Goal: Task Accomplishment & Management: Manage account settings

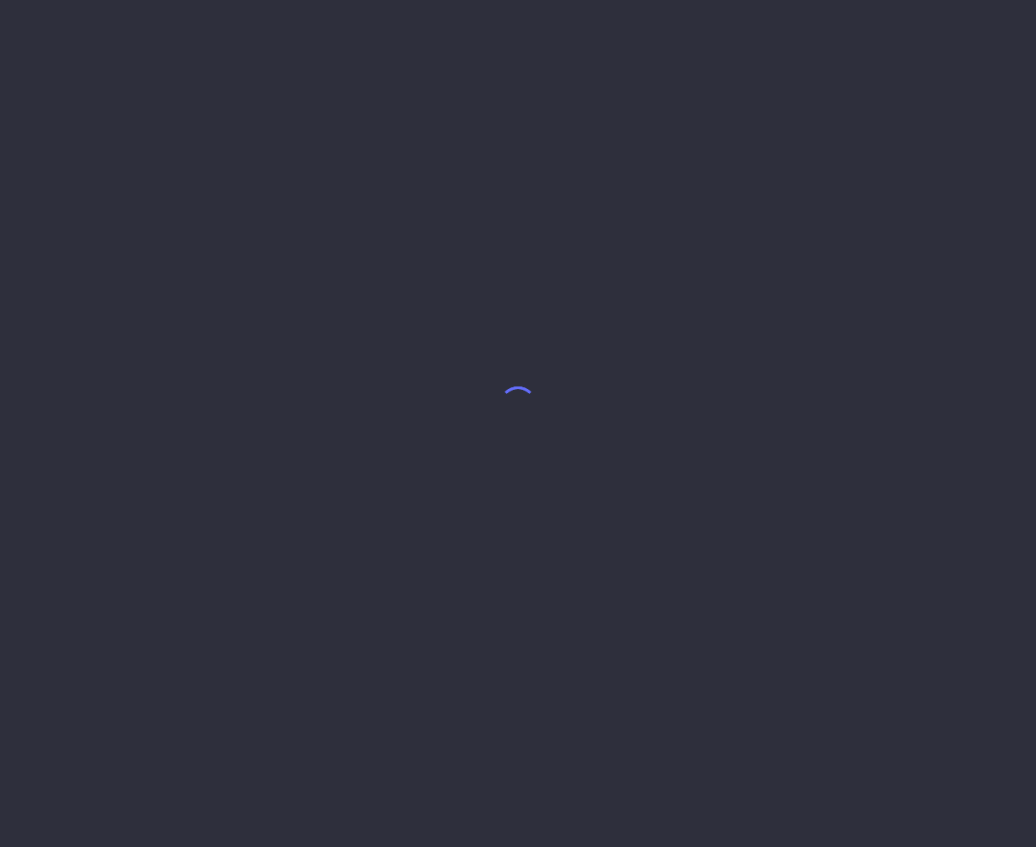
select select "9"
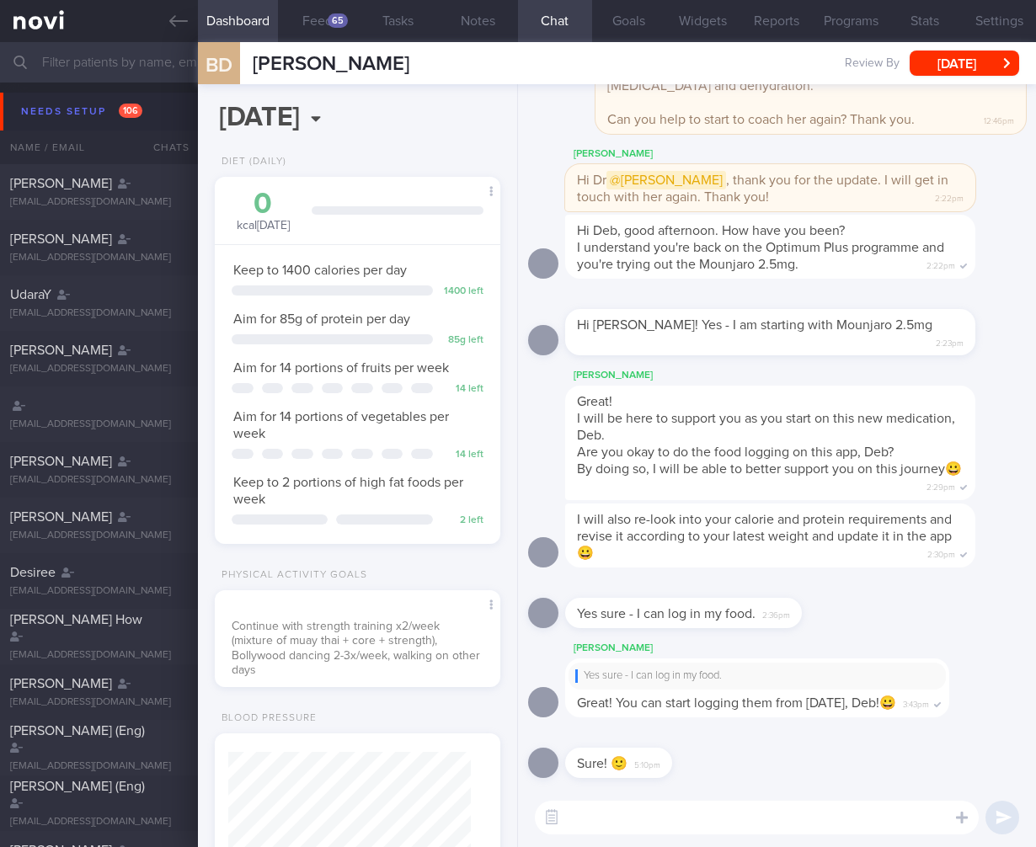
scroll to position [841935, 841837]
click at [135, 54] on input "text" at bounding box center [518, 62] width 1036 height 40
type input "ashish"
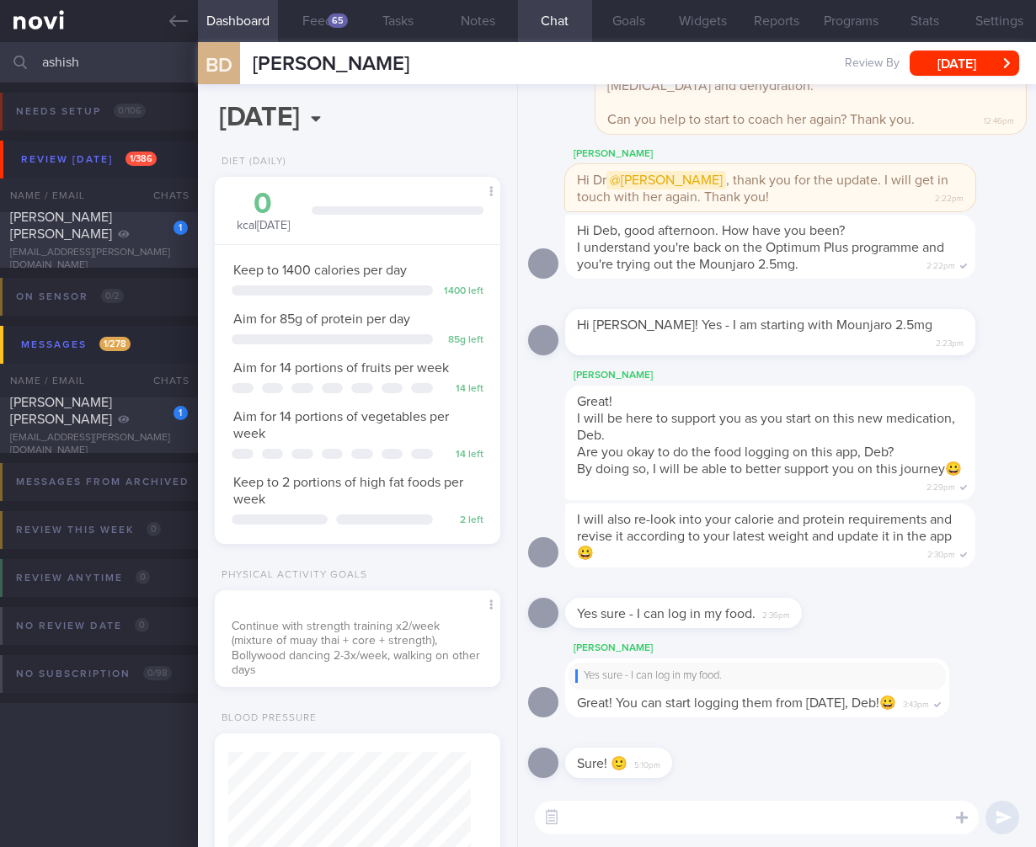
click at [104, 239] on div "Ashish Swatanter Gupta" at bounding box center [96, 226] width 173 height 34
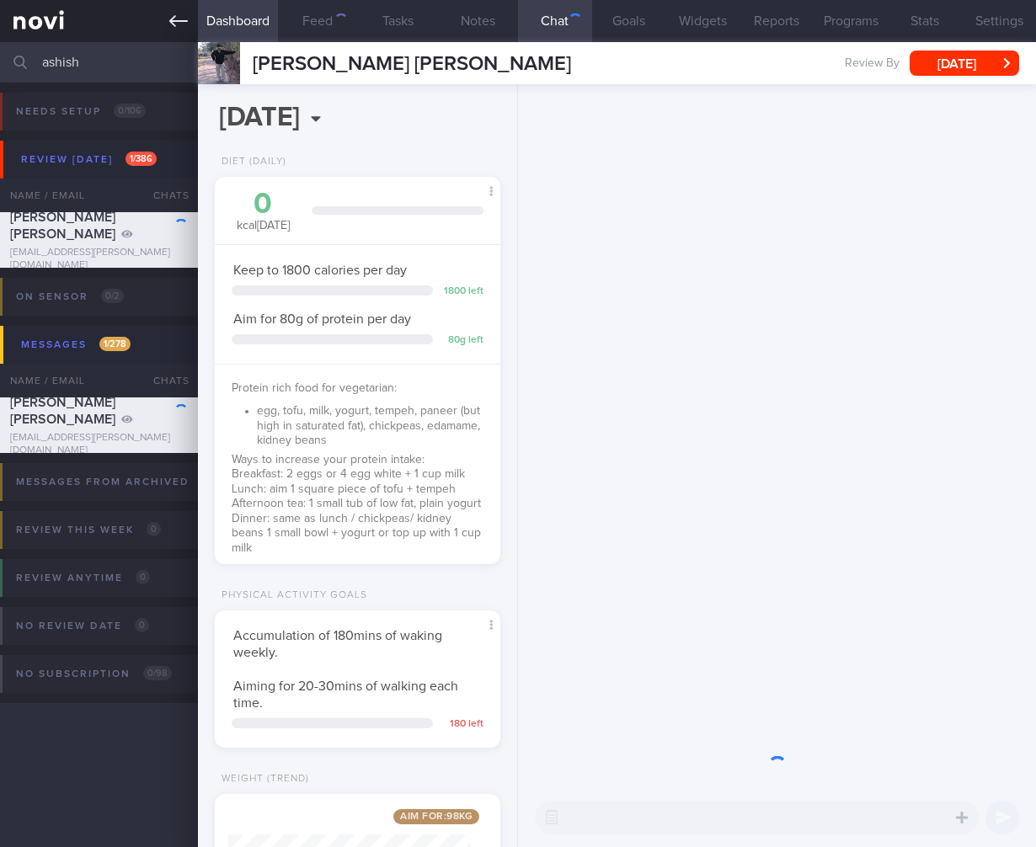
scroll to position [121, 243]
click at [1010, 53] on button "Wed, 10 Sep" at bounding box center [963, 63] width 109 height 25
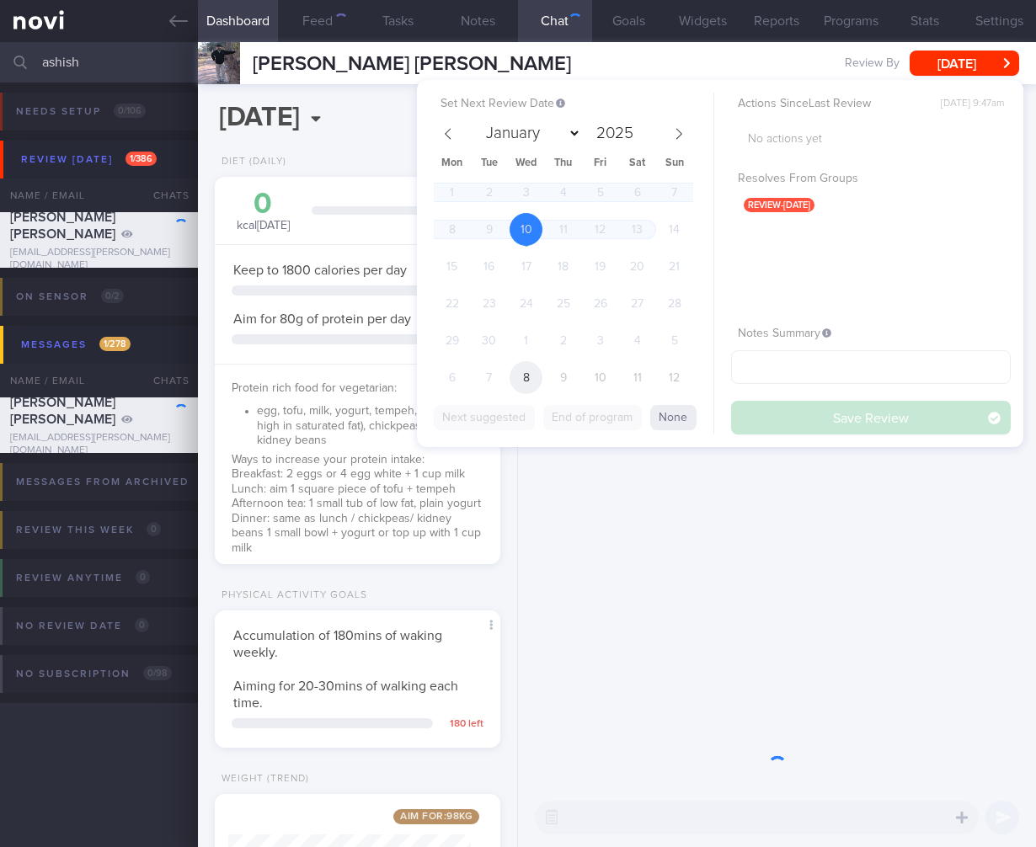
click at [525, 379] on span "8" at bounding box center [525, 377] width 33 height 33
select select "9"
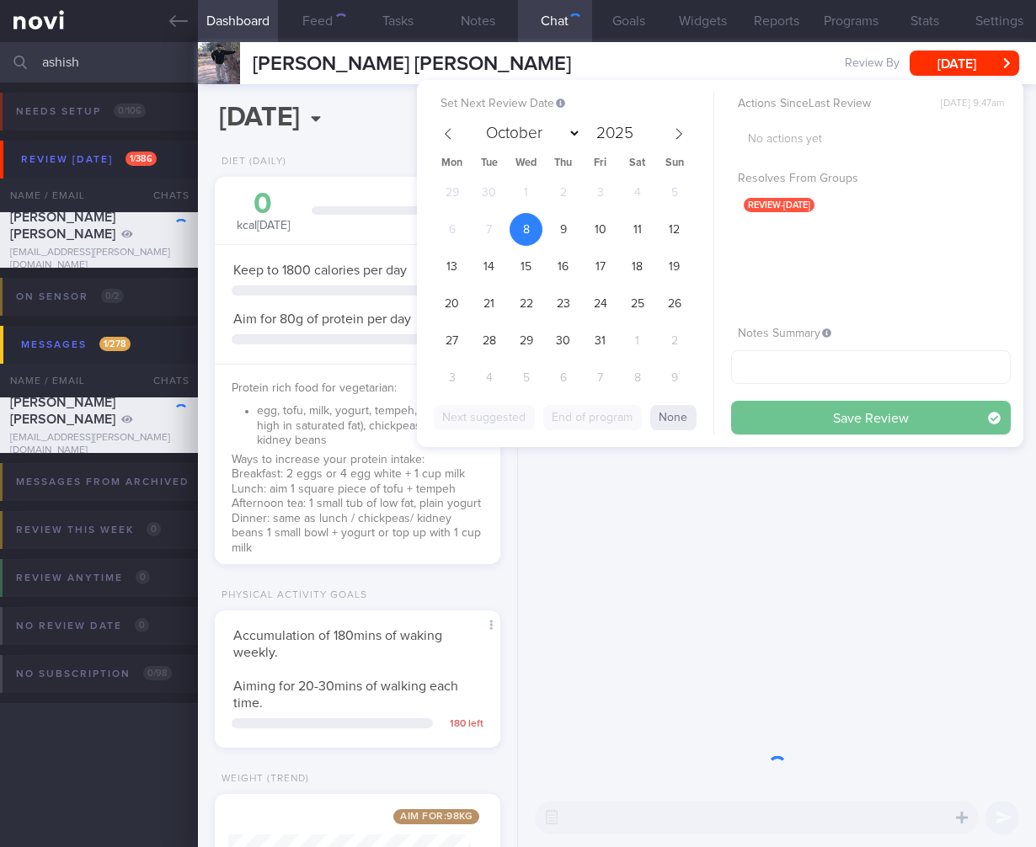
click at [854, 419] on button "Save Review" at bounding box center [871, 418] width 280 height 34
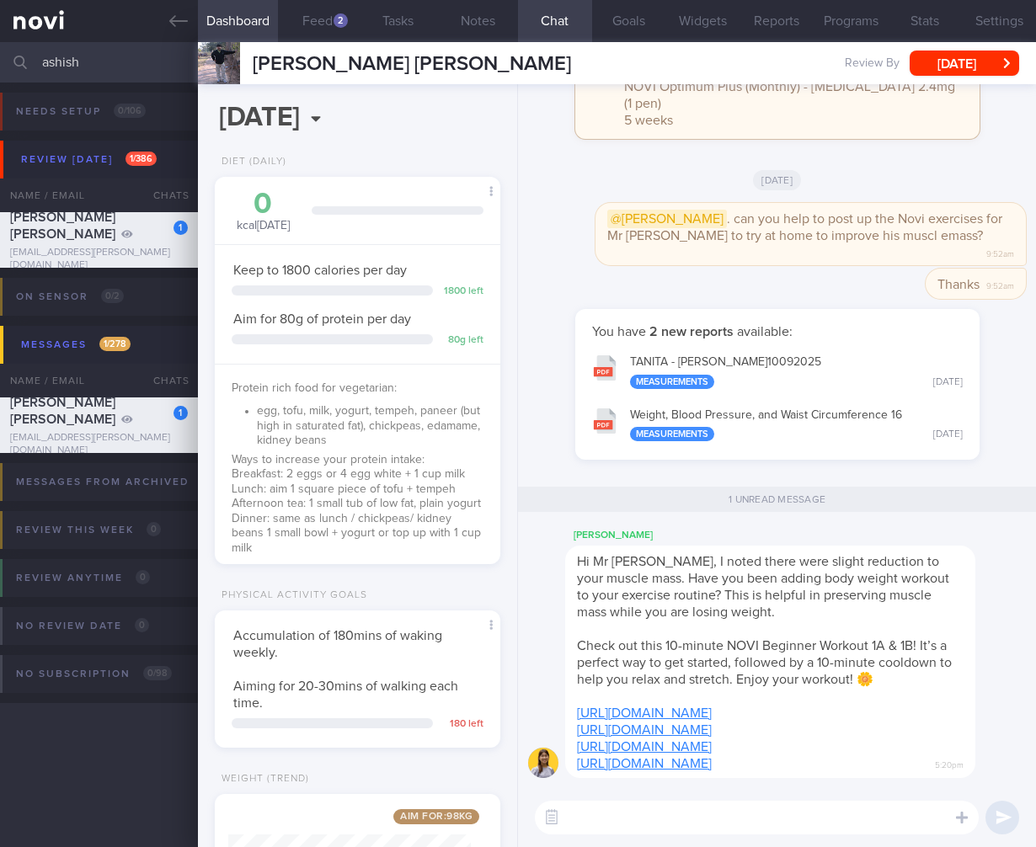
drag, startPoint x: 104, startPoint y: 65, endPoint x: -113, endPoint y: 29, distance: 220.3
click at [0, 29] on html "You are offline! Some functionality will be unavailable Patients New Users Coac…" at bounding box center [518, 423] width 1036 height 847
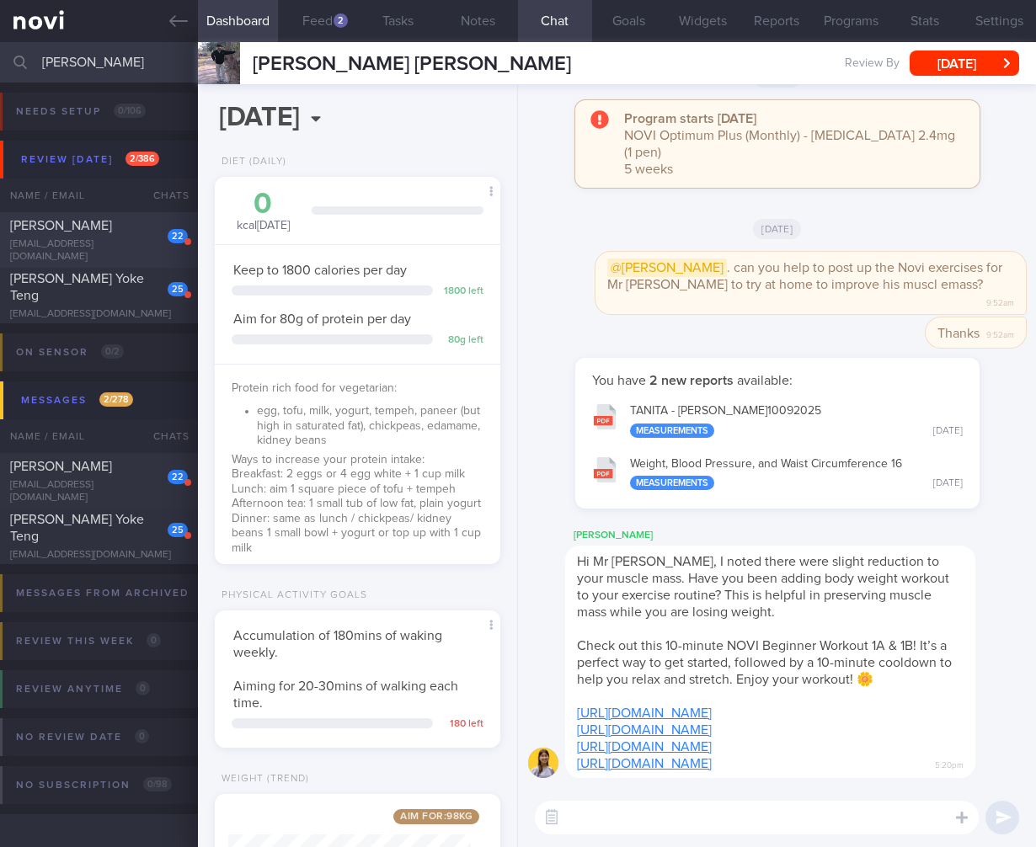
type input "theresa"
click at [147, 234] on div "22" at bounding box center [166, 230] width 43 height 26
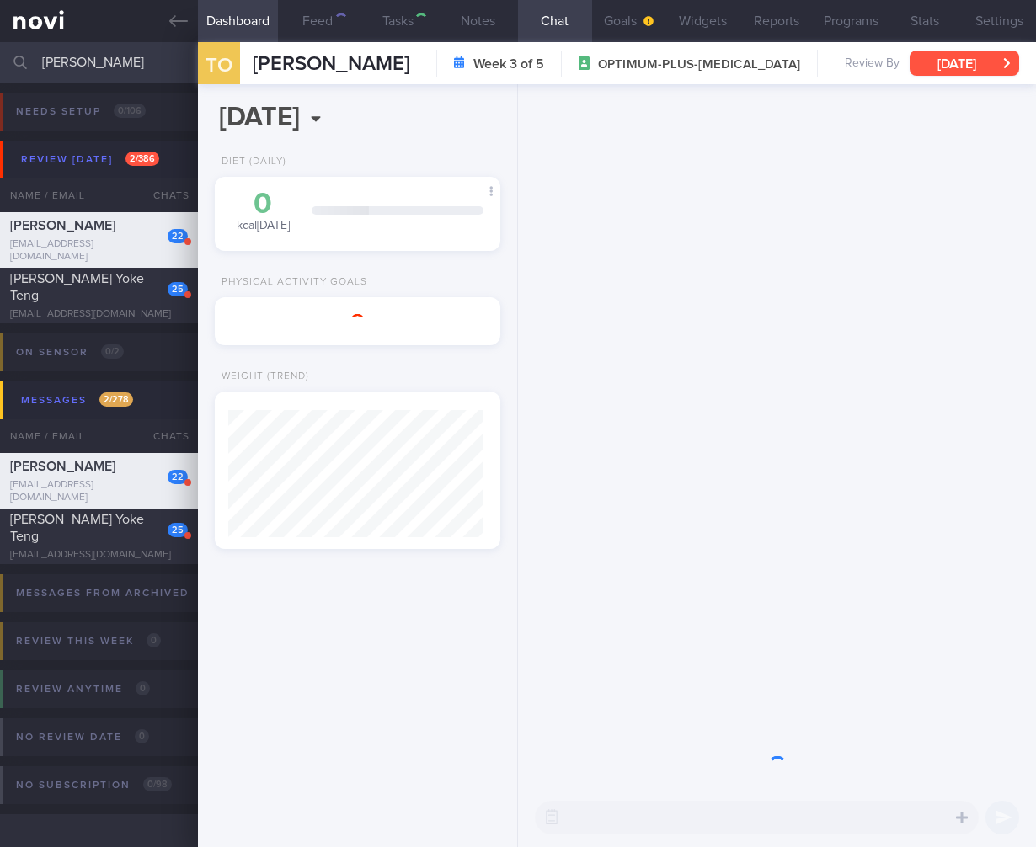
click at [982, 66] on button "Fri, 19 Sep" at bounding box center [963, 63] width 109 height 25
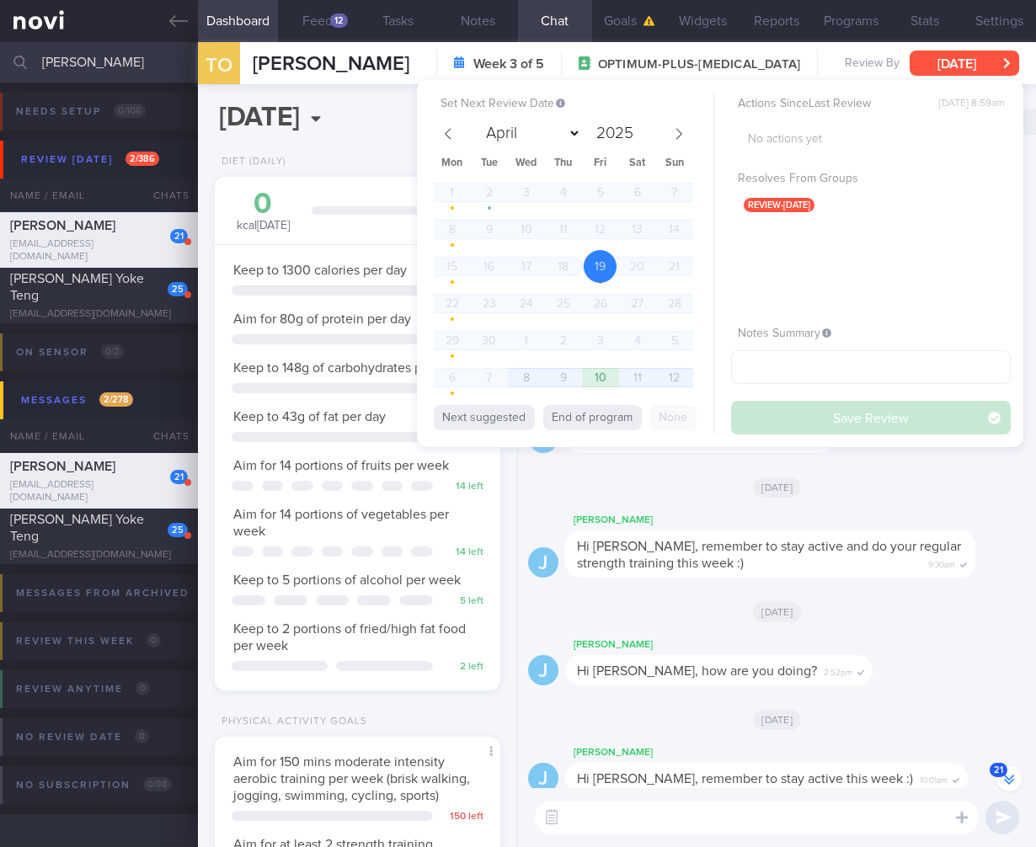
scroll to position [146, 243]
click at [529, 379] on span "8" at bounding box center [525, 377] width 33 height 33
select select "9"
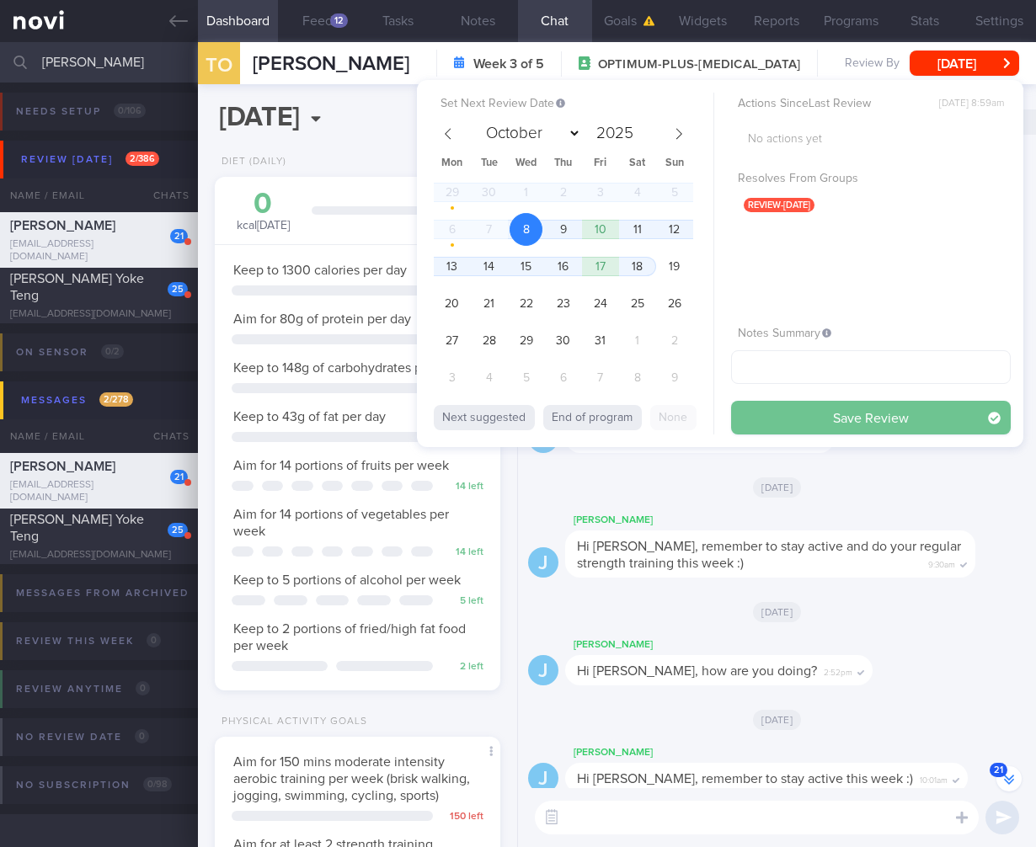
click at [868, 414] on button "Save Review" at bounding box center [871, 418] width 280 height 34
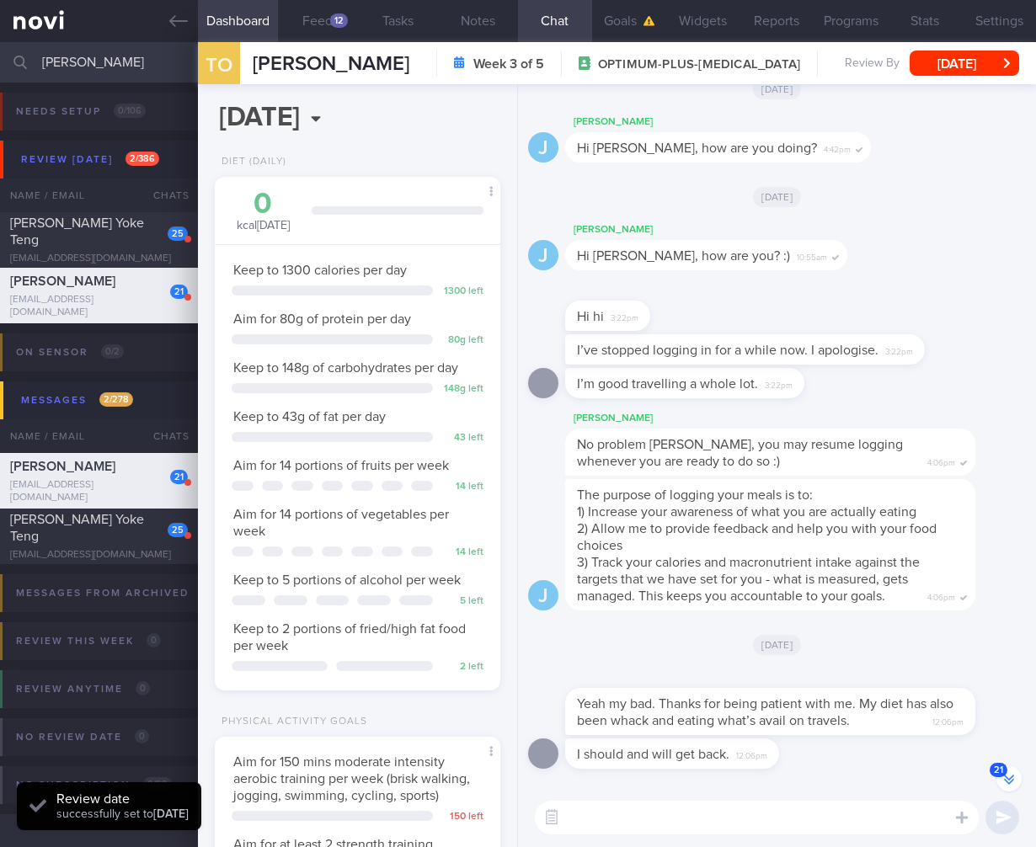
scroll to position [0, 0]
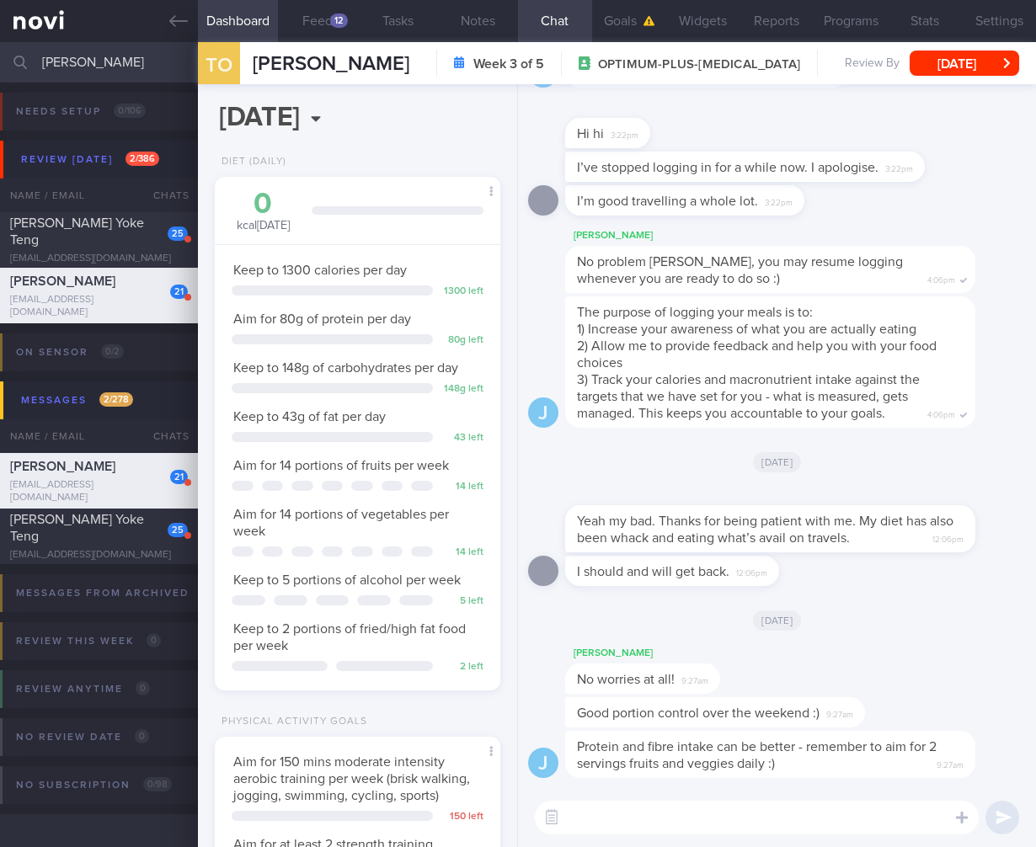
click at [316, 495] on div "Keep to 1300 calories per day 1300 left Aim for 80g of protein per day 80 g lef…" at bounding box center [357, 458] width 285 height 429
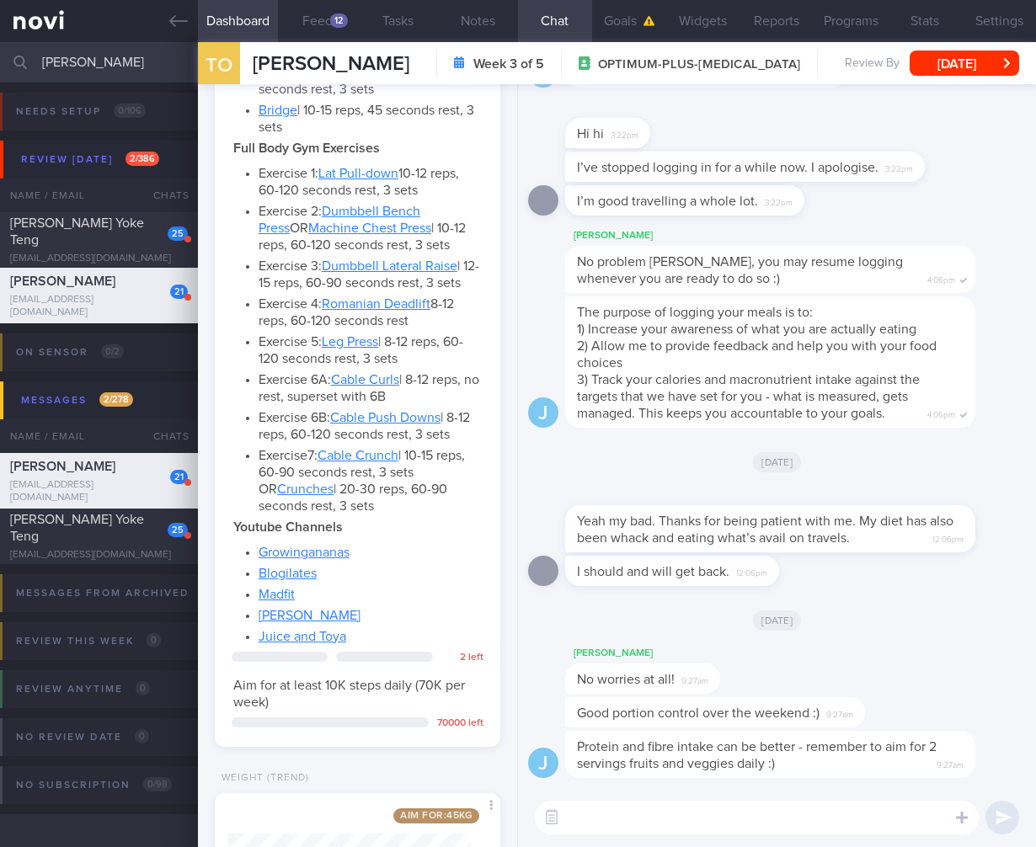
scroll to position [1211, 0]
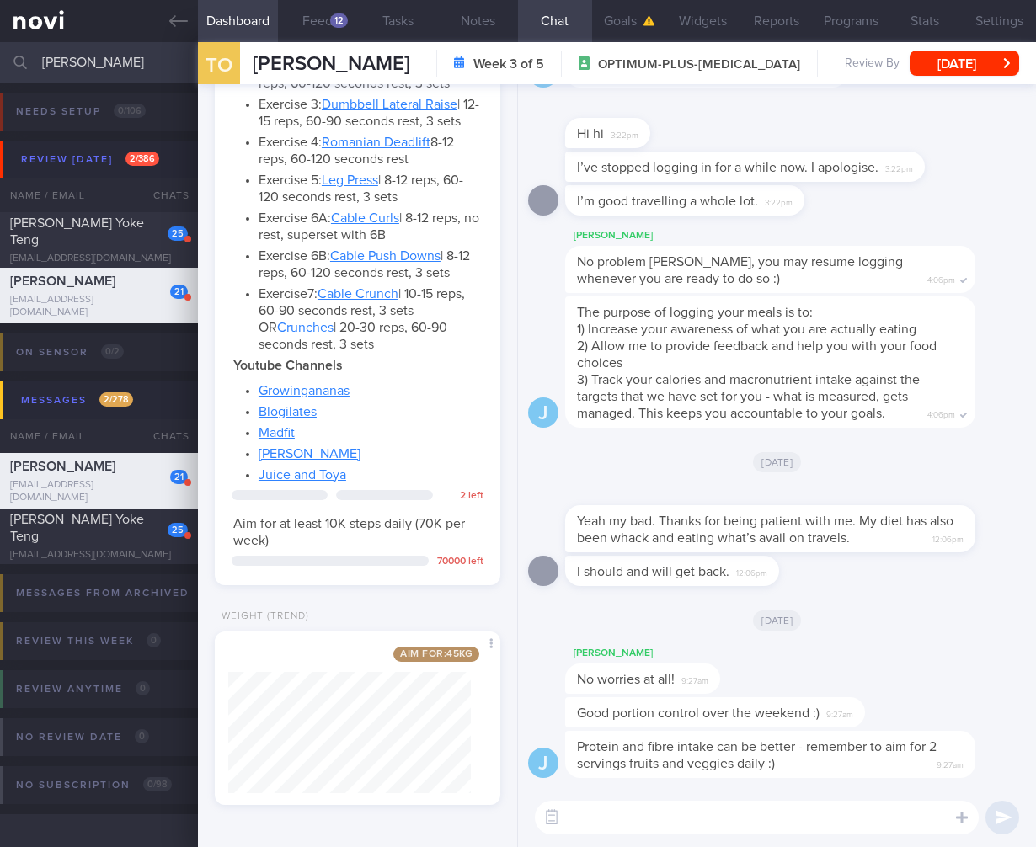
click at [70, 66] on input "theresa" at bounding box center [518, 62] width 1036 height 40
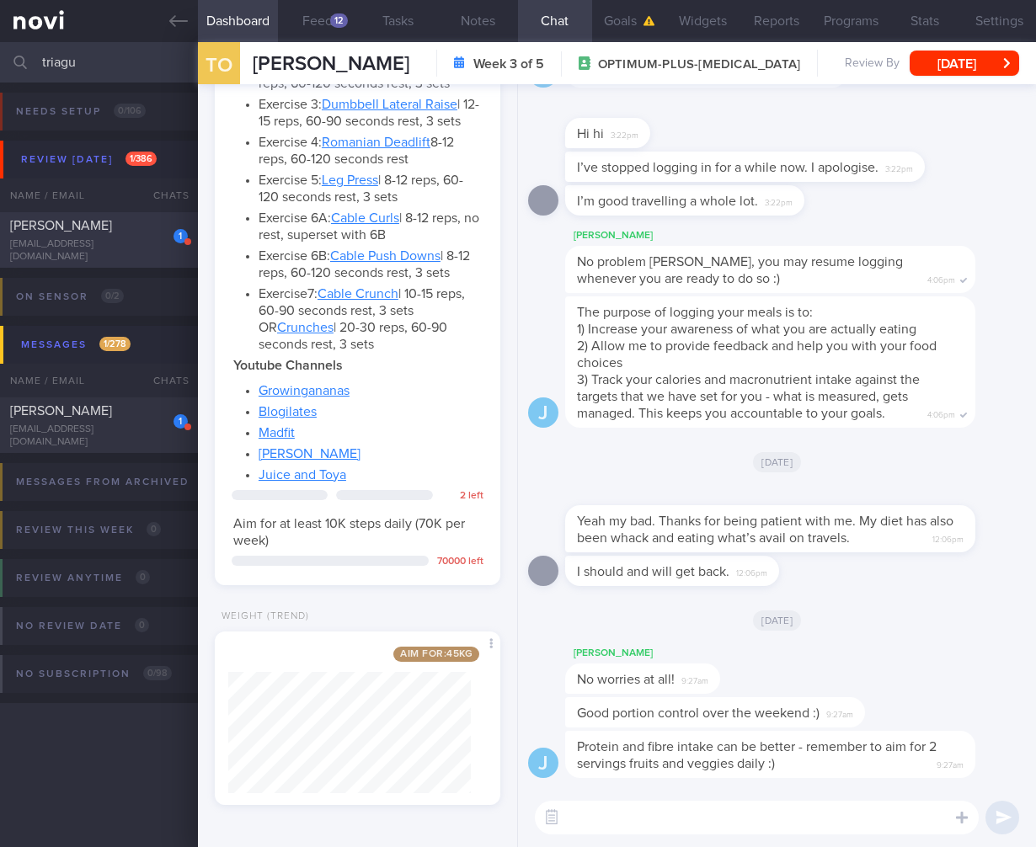
type input "triagu"
click at [134, 231] on div "TRIAGUSTIN SETIAWATI" at bounding box center [96, 225] width 173 height 17
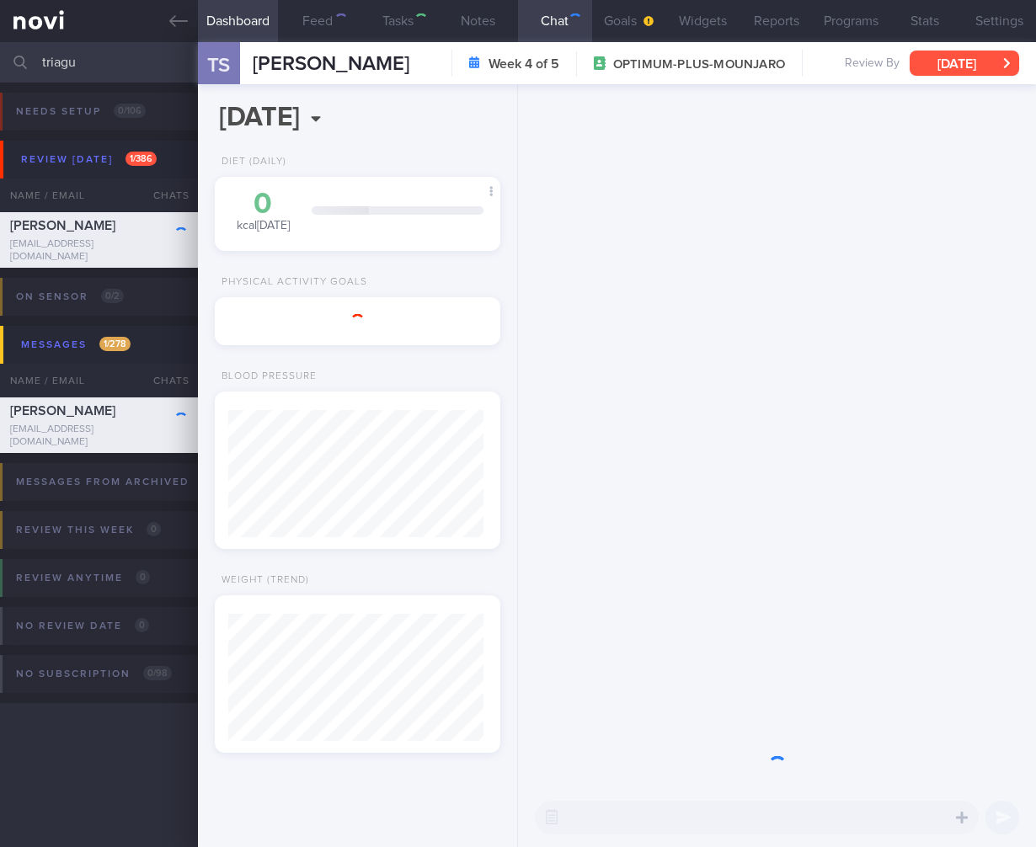
scroll to position [127, 255]
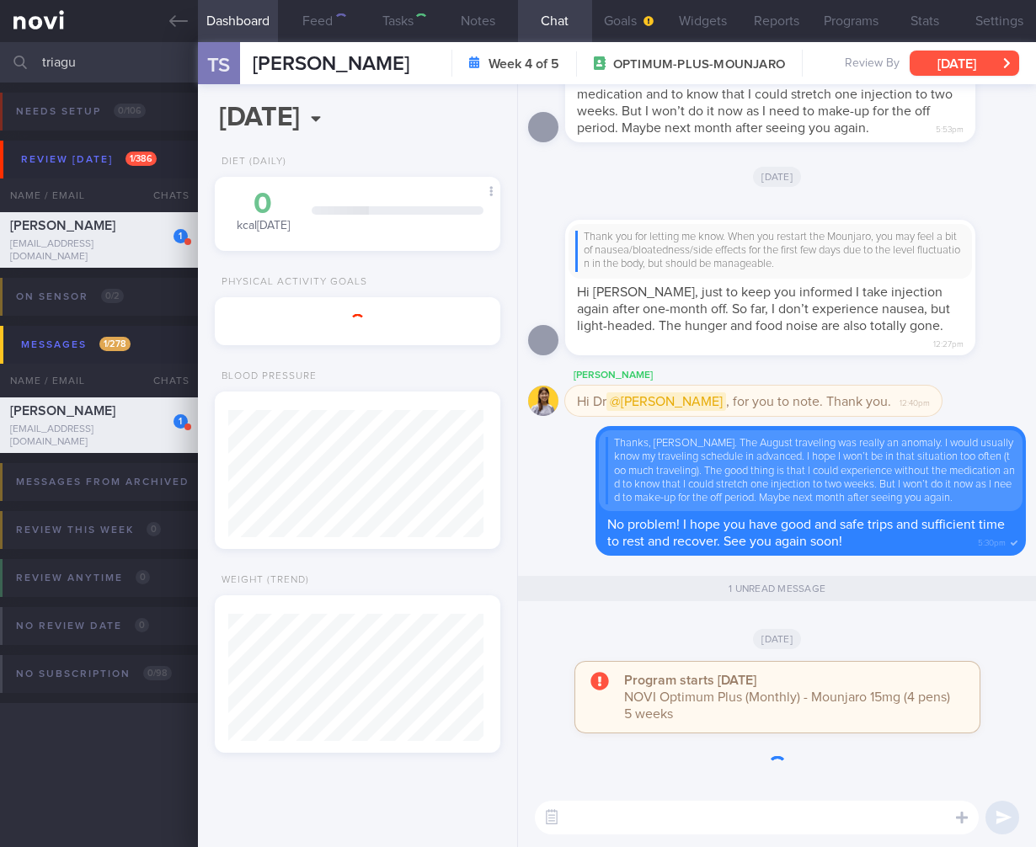
click at [946, 66] on button "Tue, 16 Sep" at bounding box center [963, 63] width 109 height 25
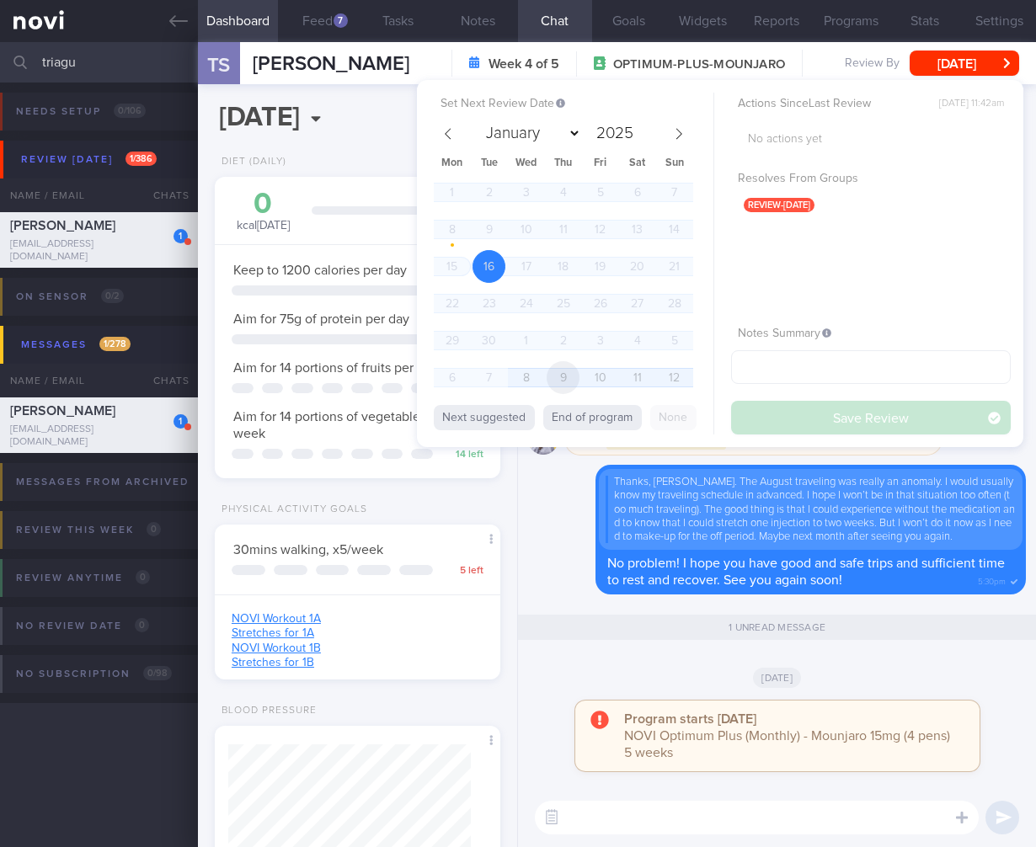
scroll to position [121, 243]
click at [530, 378] on span "8" at bounding box center [525, 377] width 33 height 33
select select "9"
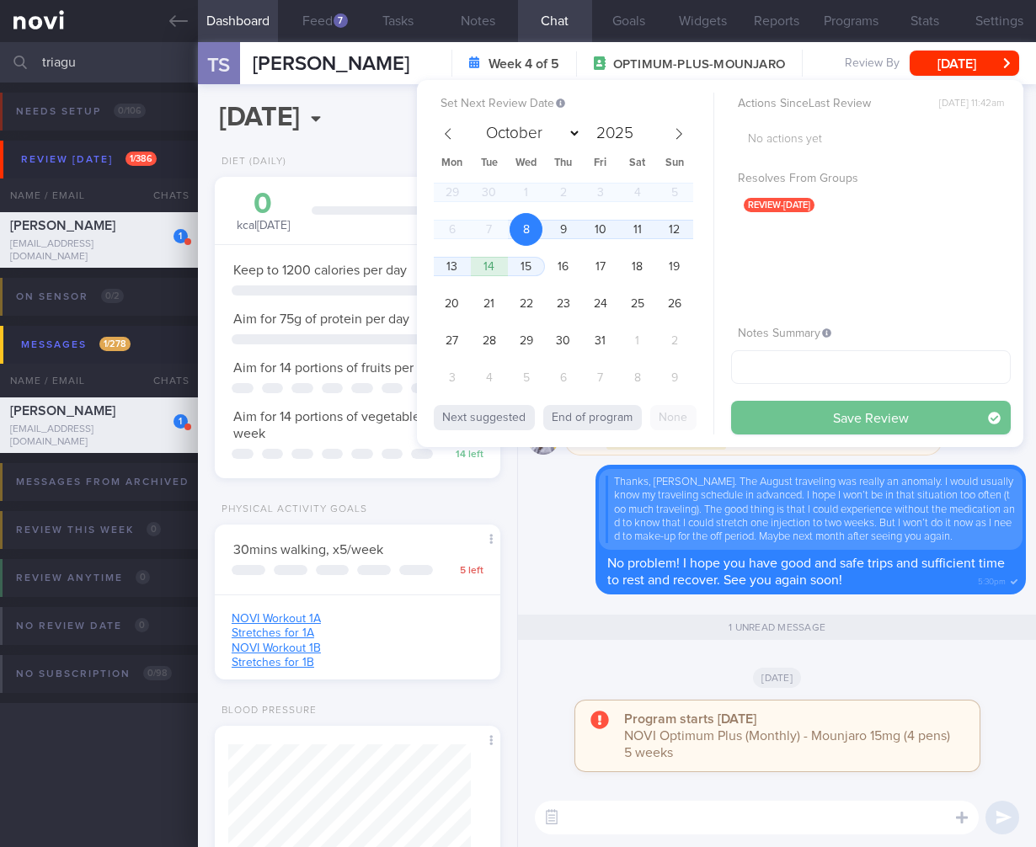
click at [897, 430] on button "Save Review" at bounding box center [871, 418] width 280 height 34
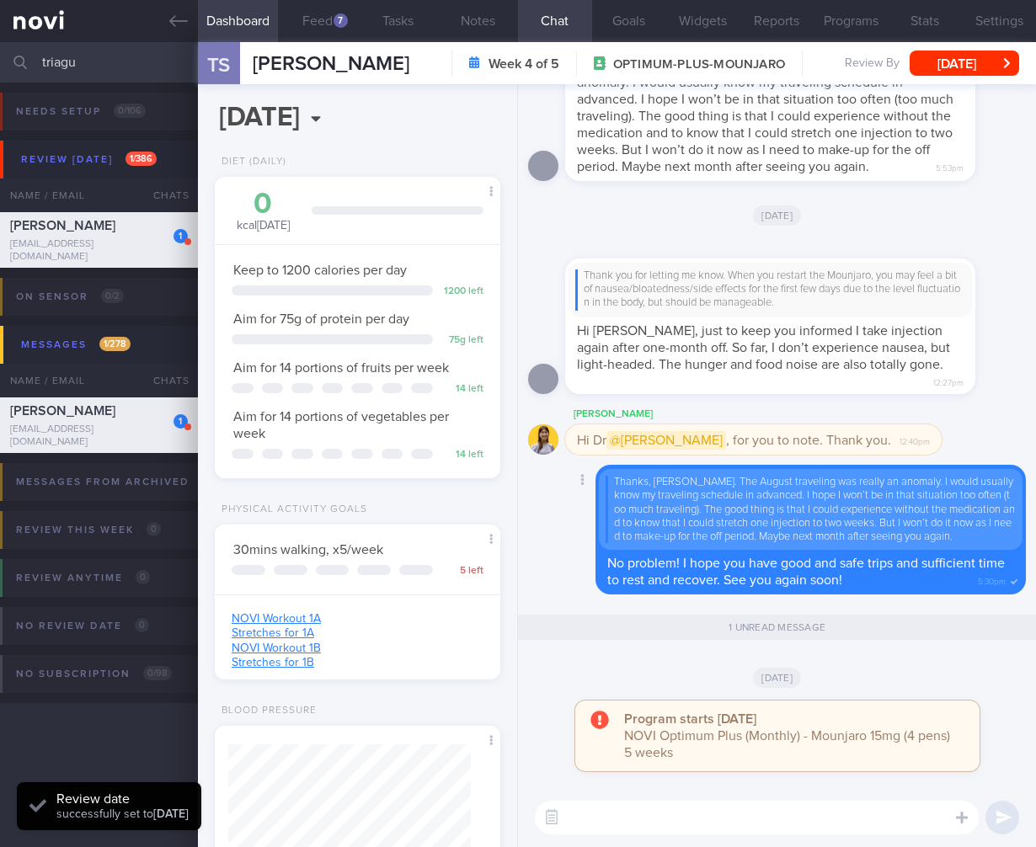
click at [837, 547] on div "Thanks, Dr. Todd. The August traveling was really an anomaly. I would usually k…" at bounding box center [811, 509] width 424 height 81
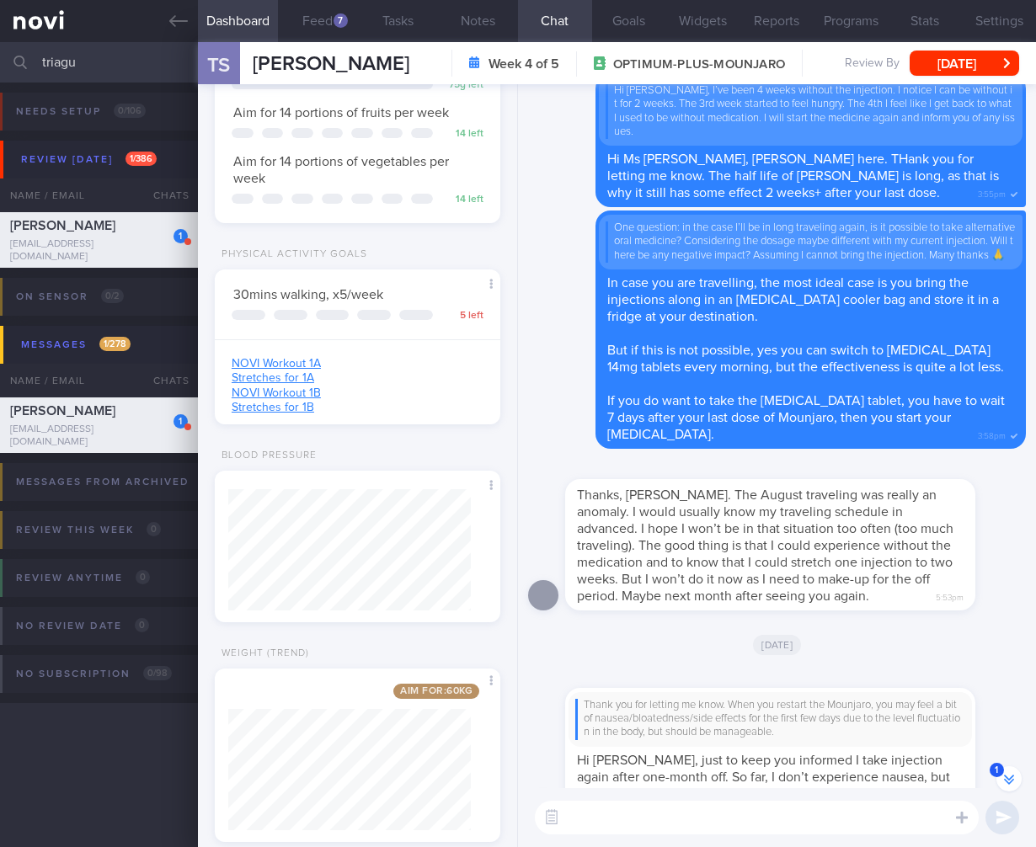
scroll to position [291, 0]
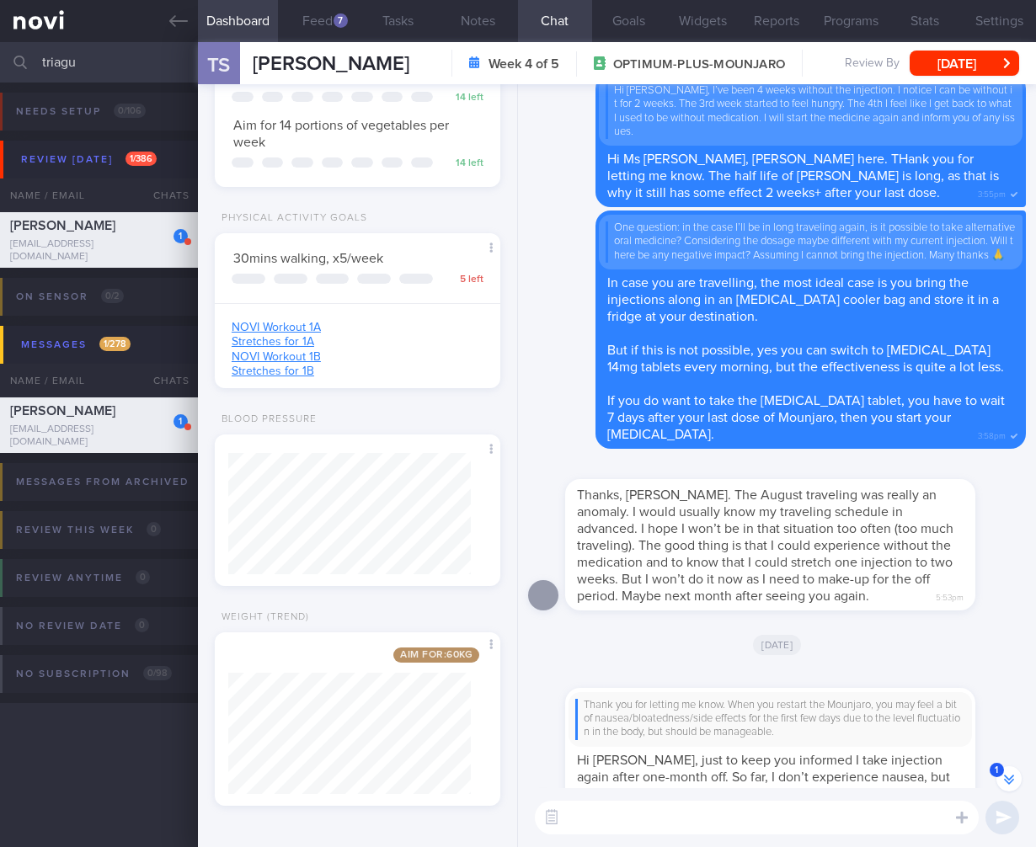
click at [93, 70] on input "triagu" at bounding box center [518, 62] width 1036 height 40
click at [93, 69] on input "triagu" at bounding box center [518, 62] width 1036 height 40
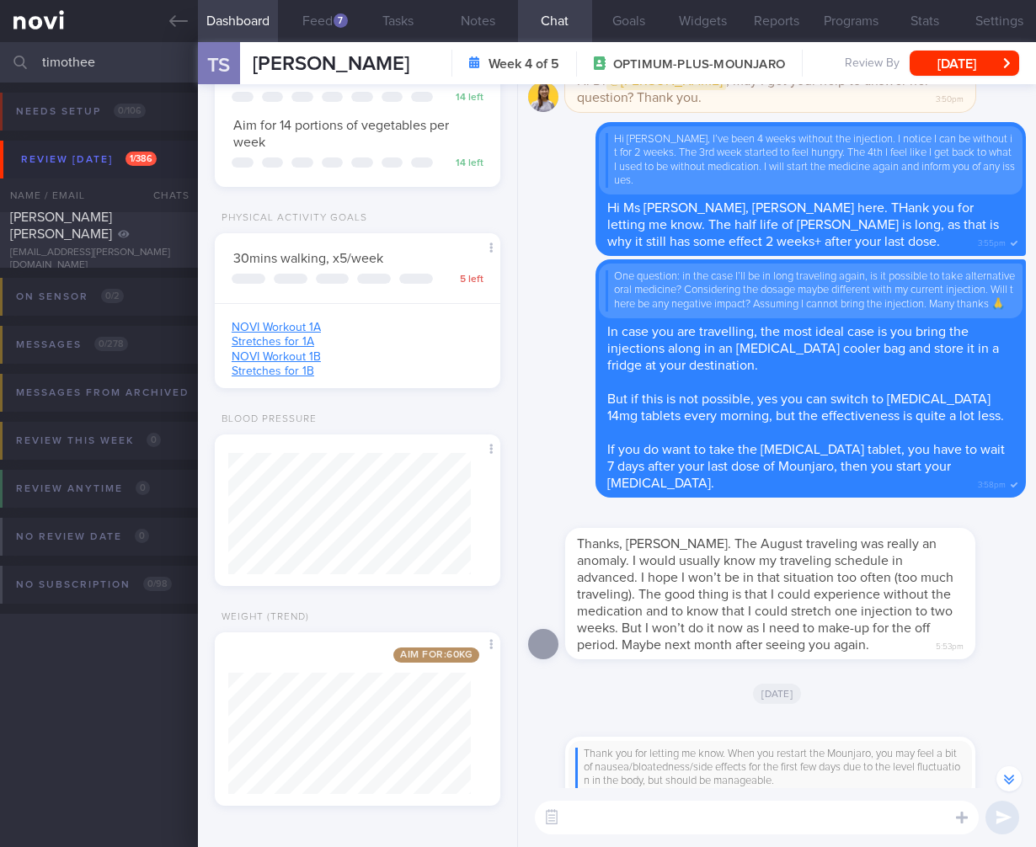
scroll to position [-381, 0]
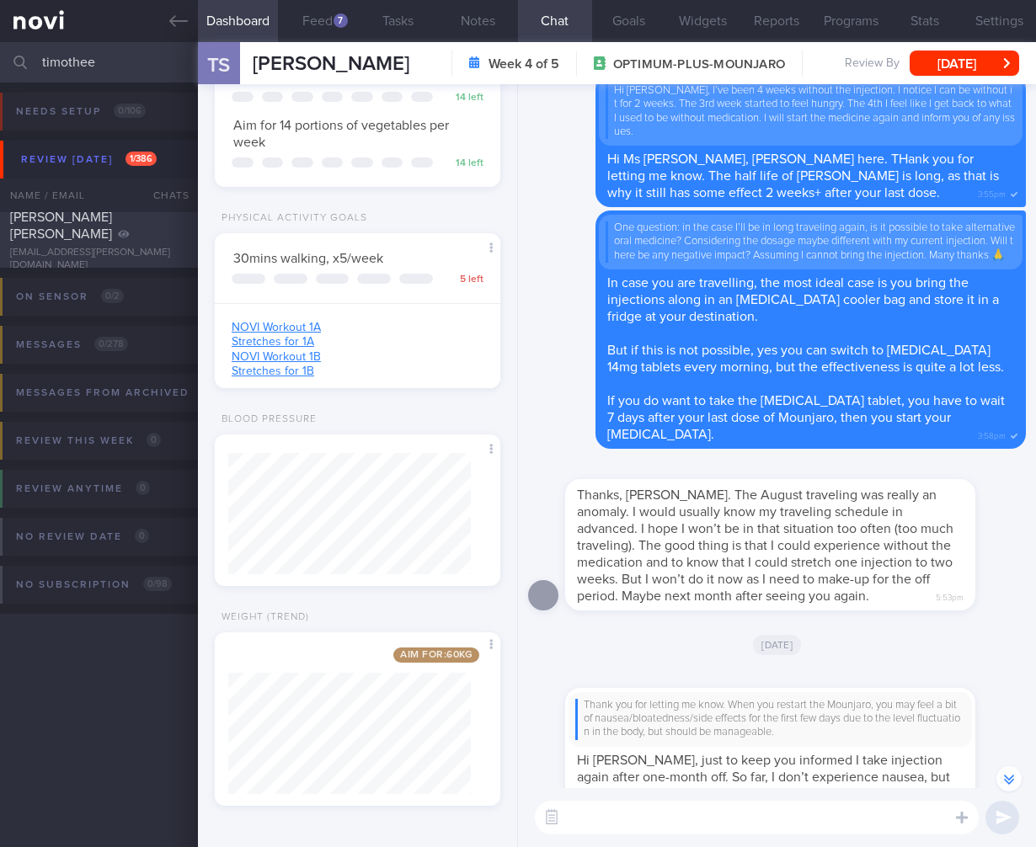
type input "timothee"
click at [131, 248] on div "Timothee Samuel Groleau timothee.groleau@gmail.com" at bounding box center [99, 240] width 198 height 63
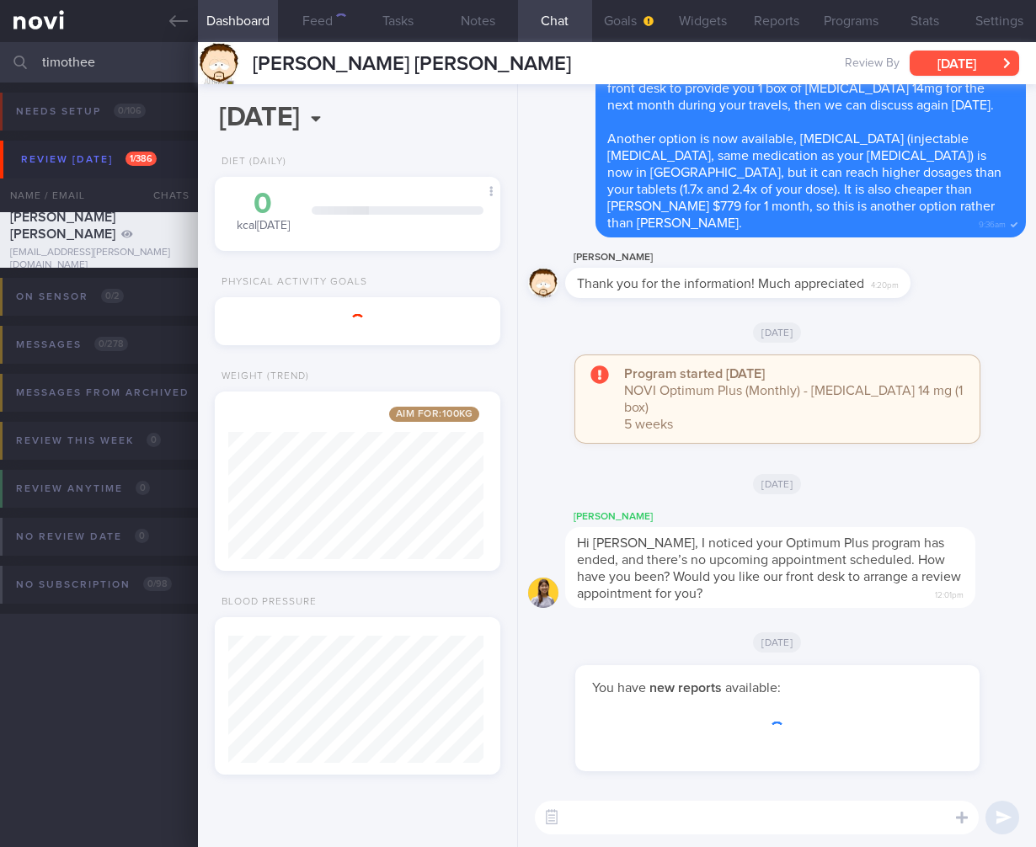
click at [980, 70] on button "Wed, 10 Sep" at bounding box center [963, 63] width 109 height 25
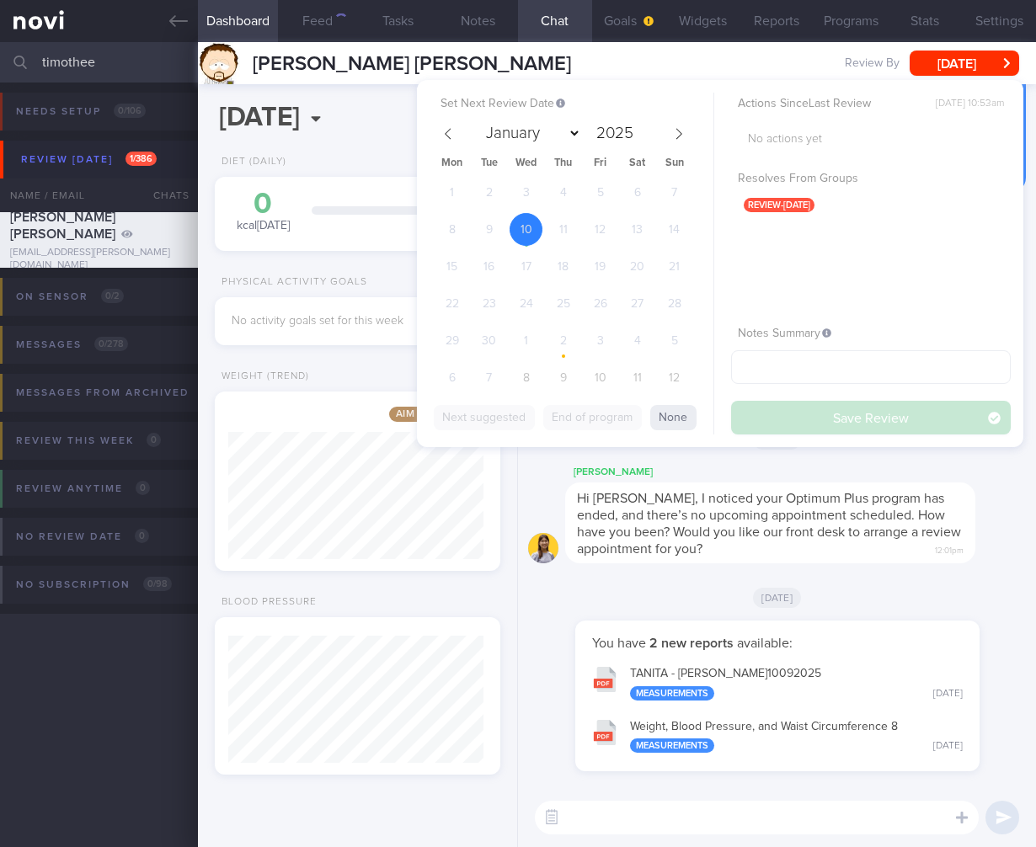
click at [512, 387] on div "1 2 3 4 5 6 7 8 9 10 11 12 13 14 15 16 17 18 19 20 21 22 23 24 25 26 27 28 29 3…" at bounding box center [563, 287] width 259 height 222
click at [516, 379] on span "8" at bounding box center [525, 377] width 33 height 33
select select "9"
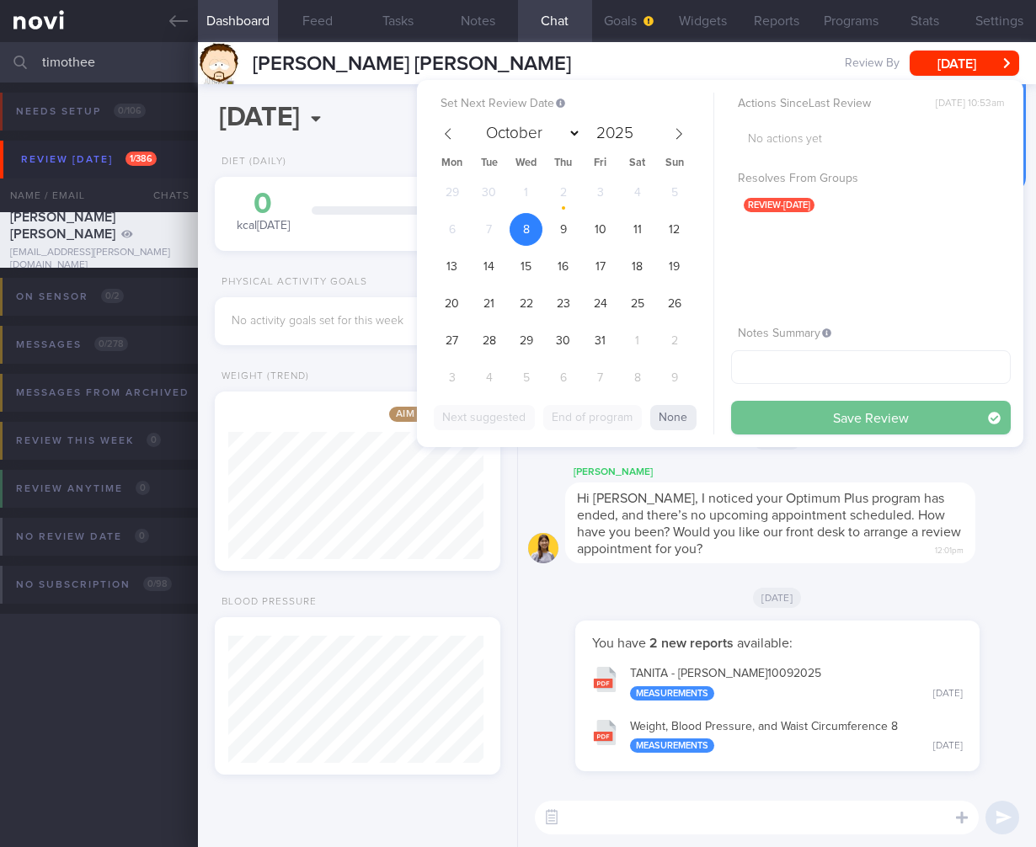
scroll to position [152, 255]
click at [943, 413] on button "Save Review" at bounding box center [871, 418] width 280 height 34
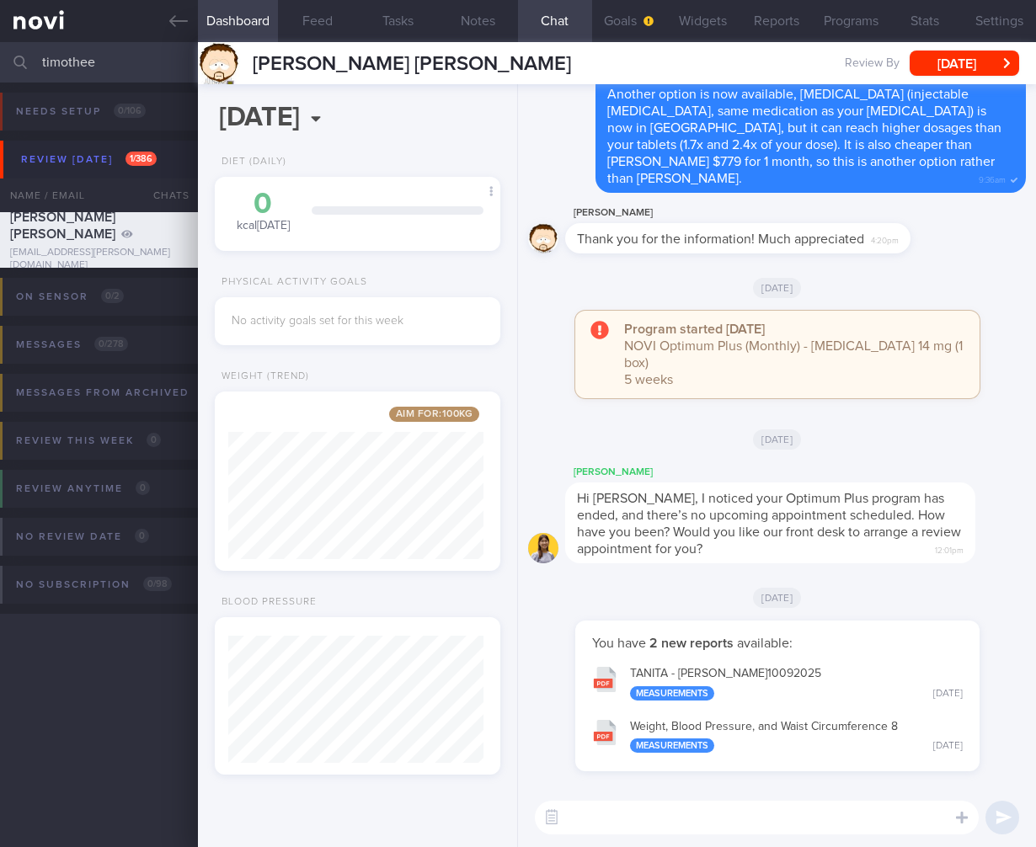
click at [88, 67] on input "timothee" at bounding box center [518, 62] width 1036 height 40
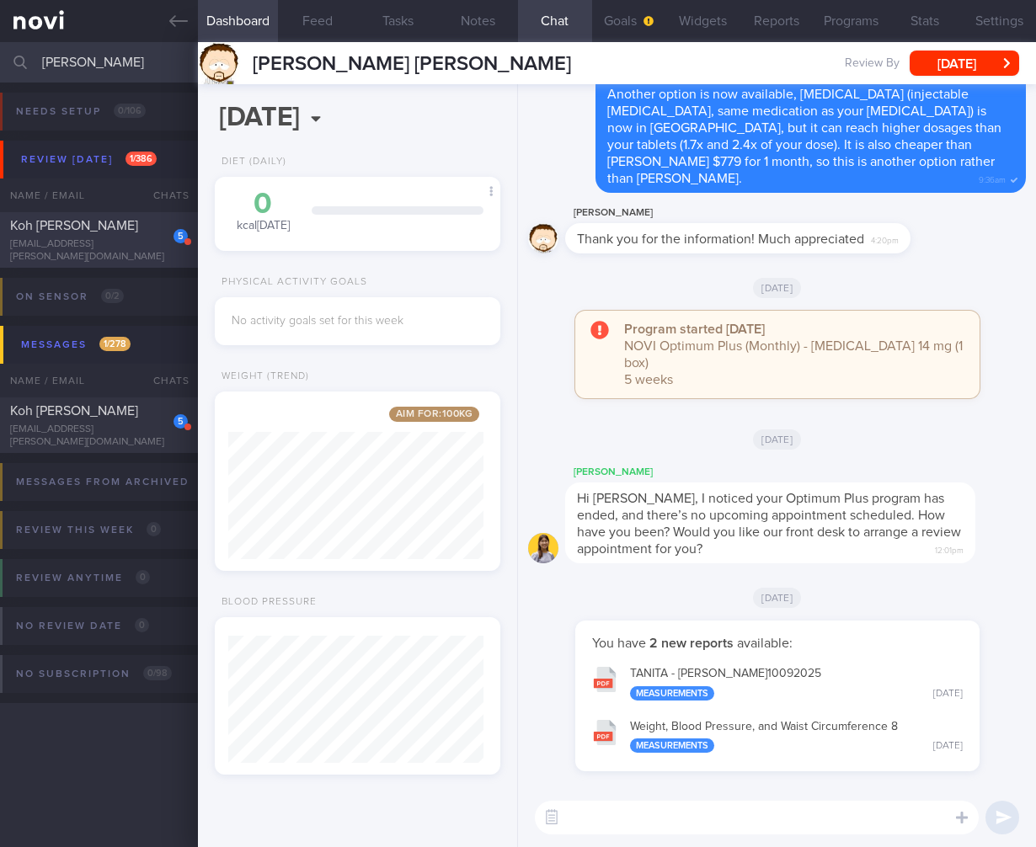
type input "sharon koh"
click at [109, 251] on div "koh.sharon@gmail.com" at bounding box center [99, 250] width 178 height 25
type input "TCU Dr 18/10/24"
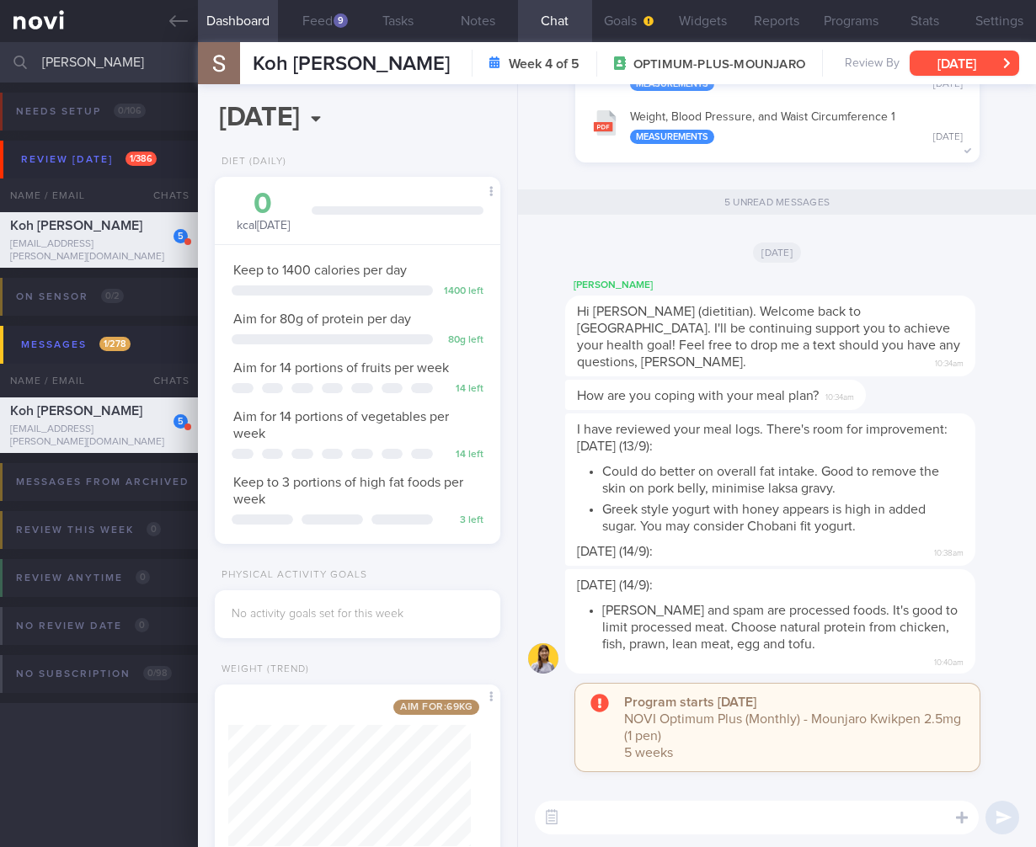
scroll to position [146, 243]
click at [946, 63] on button "Wed, 24 Sep" at bounding box center [963, 63] width 109 height 25
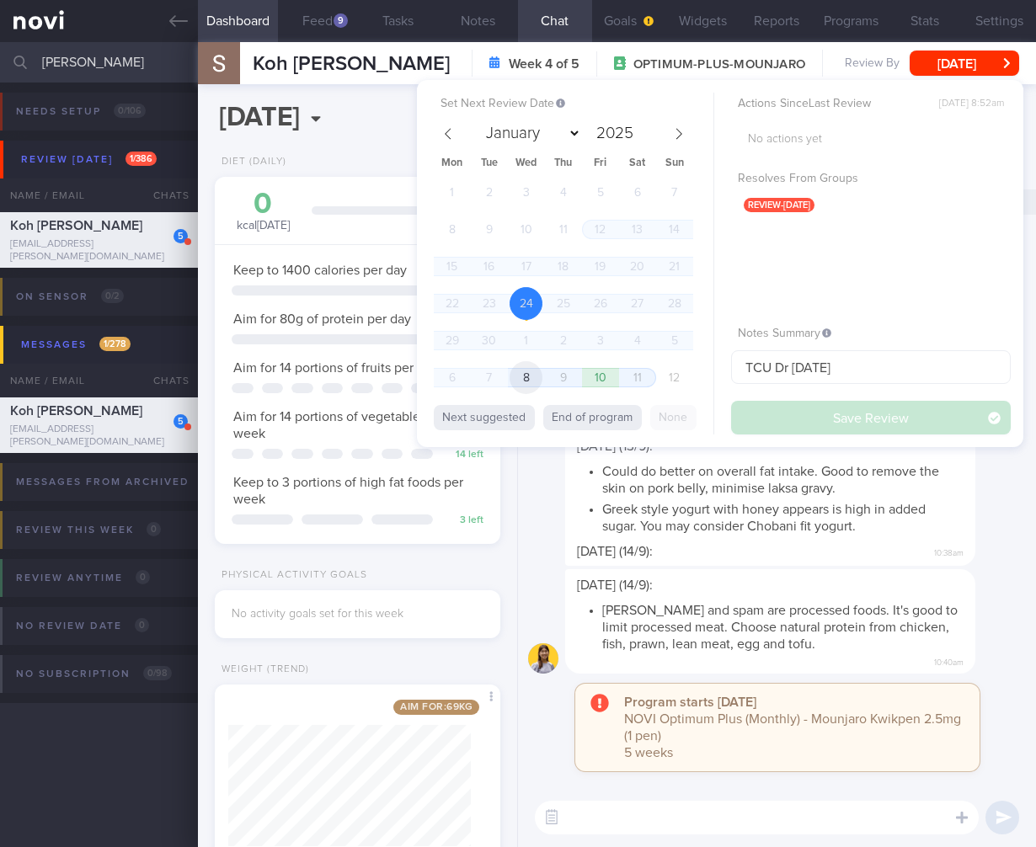
click at [531, 384] on span "8" at bounding box center [525, 377] width 33 height 33
select select "9"
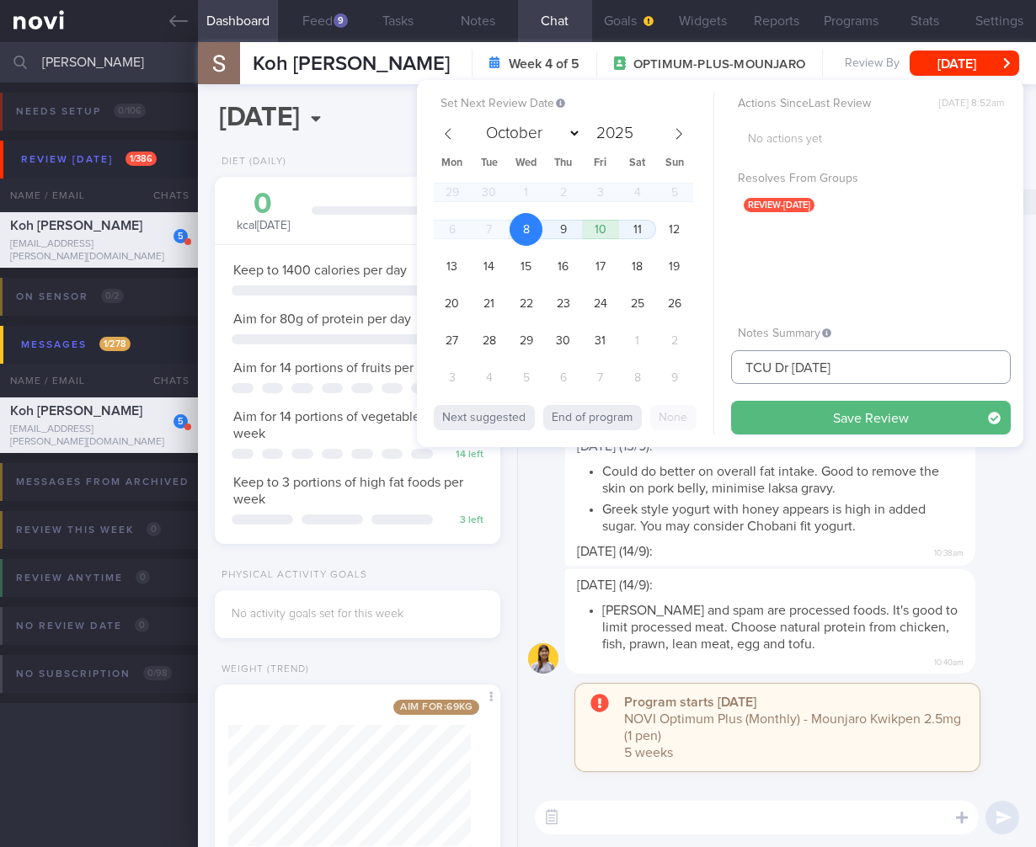
drag, startPoint x: 885, startPoint y: 371, endPoint x: 581, endPoint y: 364, distance: 304.1
click at [547, 365] on div "Set Next Review Date 8 Oct 2025 January February March April May June July Augu…" at bounding box center [720, 263] width 606 height 367
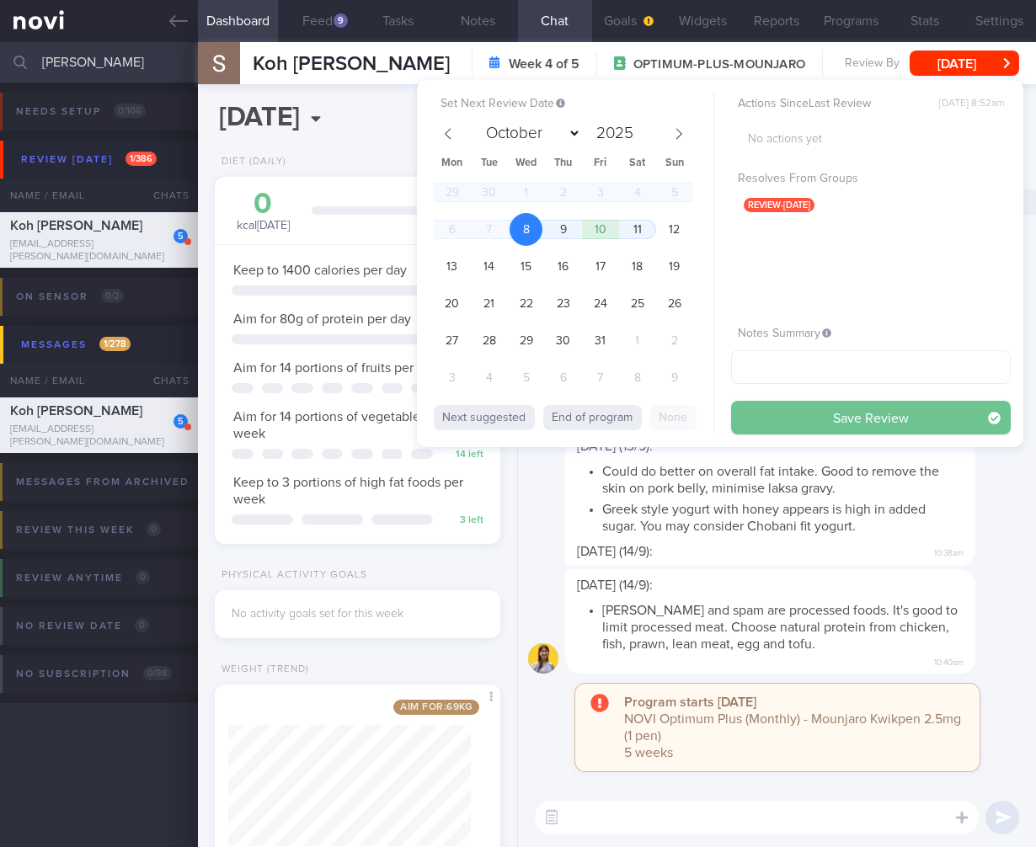
click at [840, 403] on button "Save Review" at bounding box center [871, 418] width 280 height 34
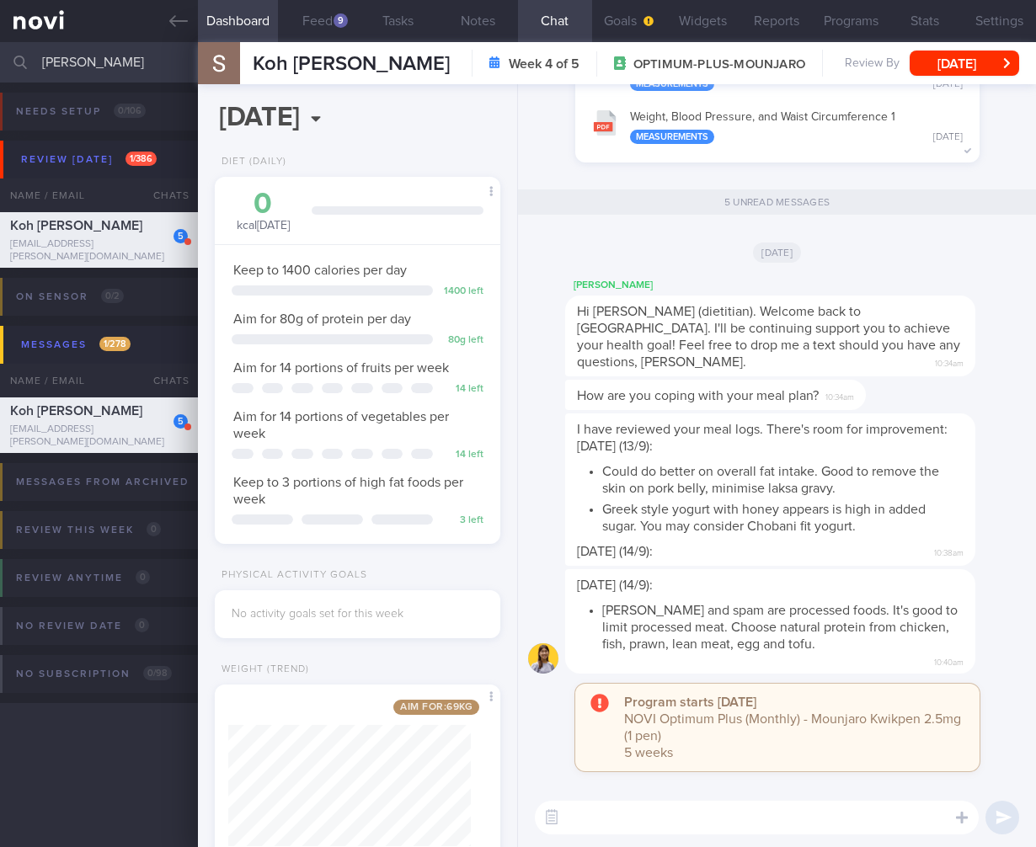
drag, startPoint x: 99, startPoint y: 60, endPoint x: -128, endPoint y: 21, distance: 230.6
click at [0, 21] on html "You are offline! Some functionality will be unavailable Patients New Users Coac…" at bounding box center [518, 423] width 1036 height 847
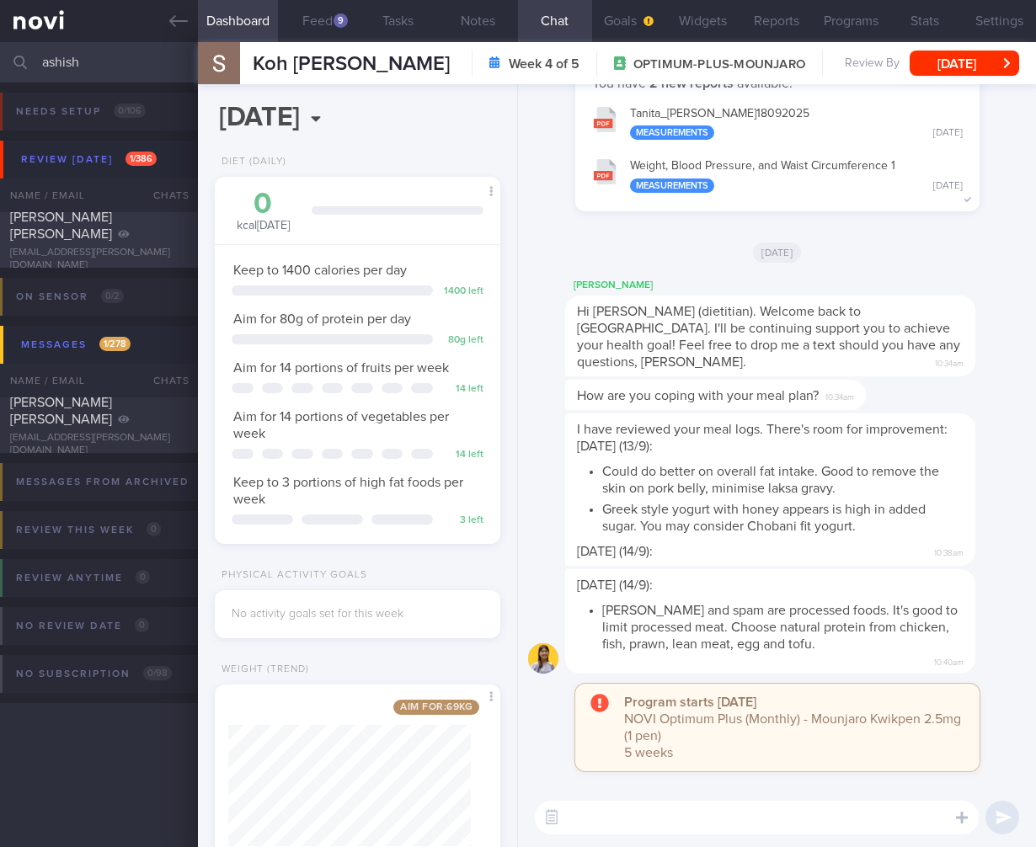
type input "ashish"
click at [124, 232] on div "Ashish Swatanter Gupta" at bounding box center [96, 226] width 173 height 34
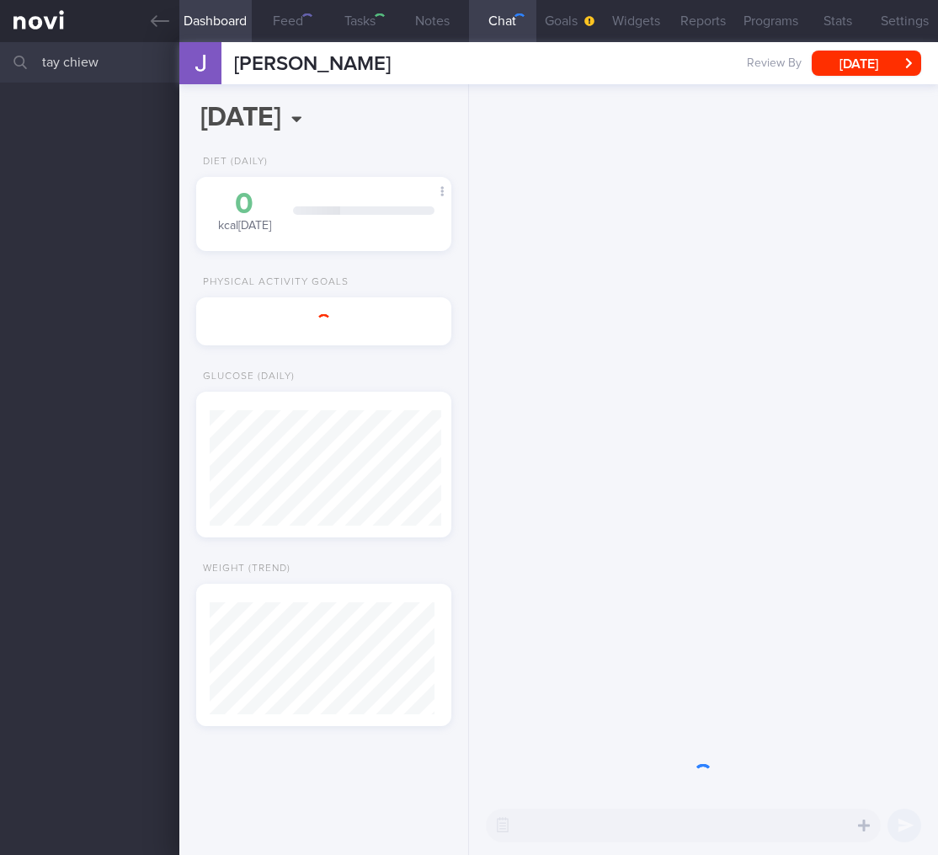
select select "9"
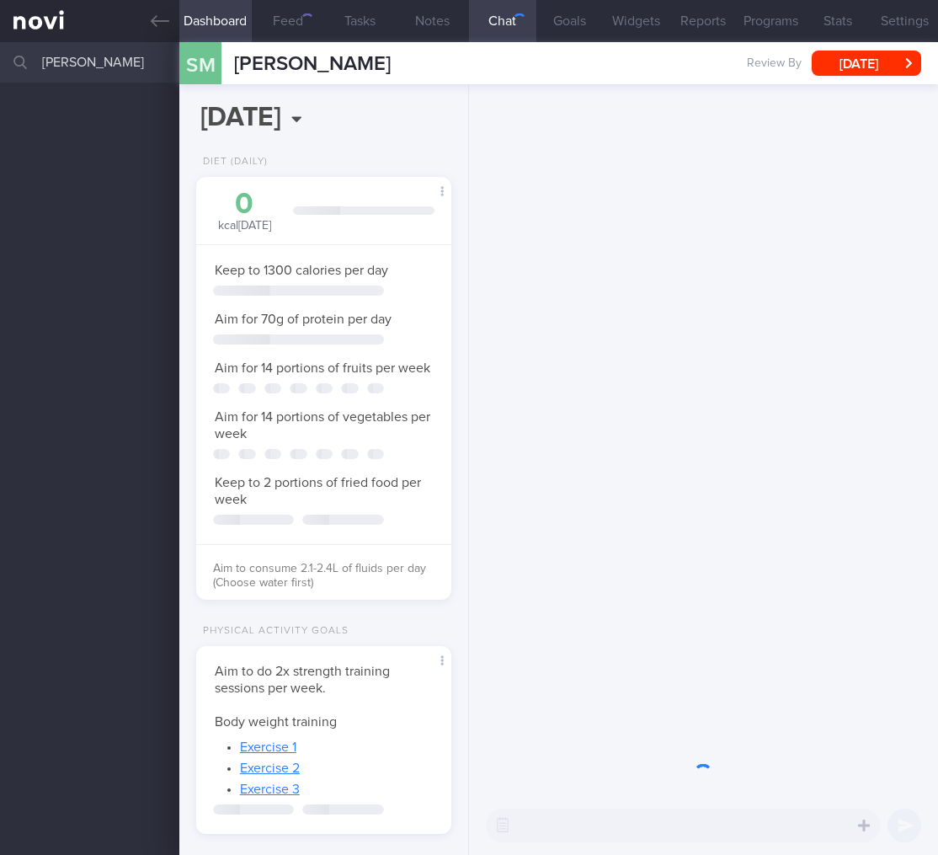
select select "8"
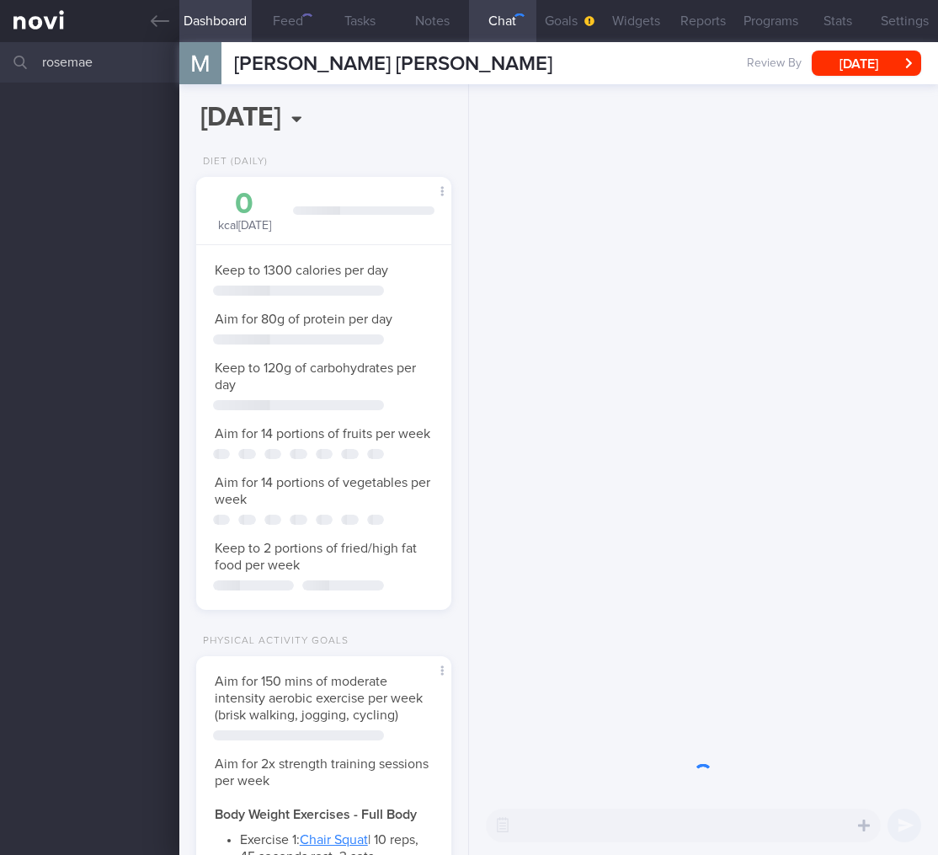
select select "9"
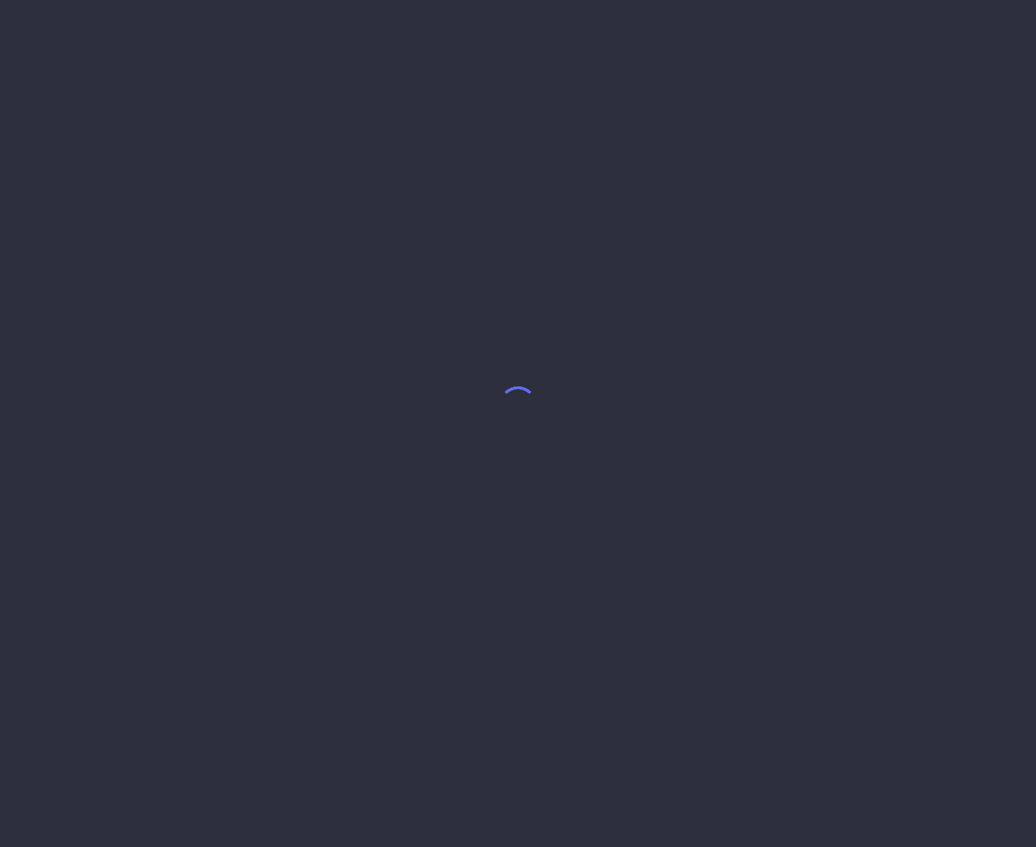
select select "7"
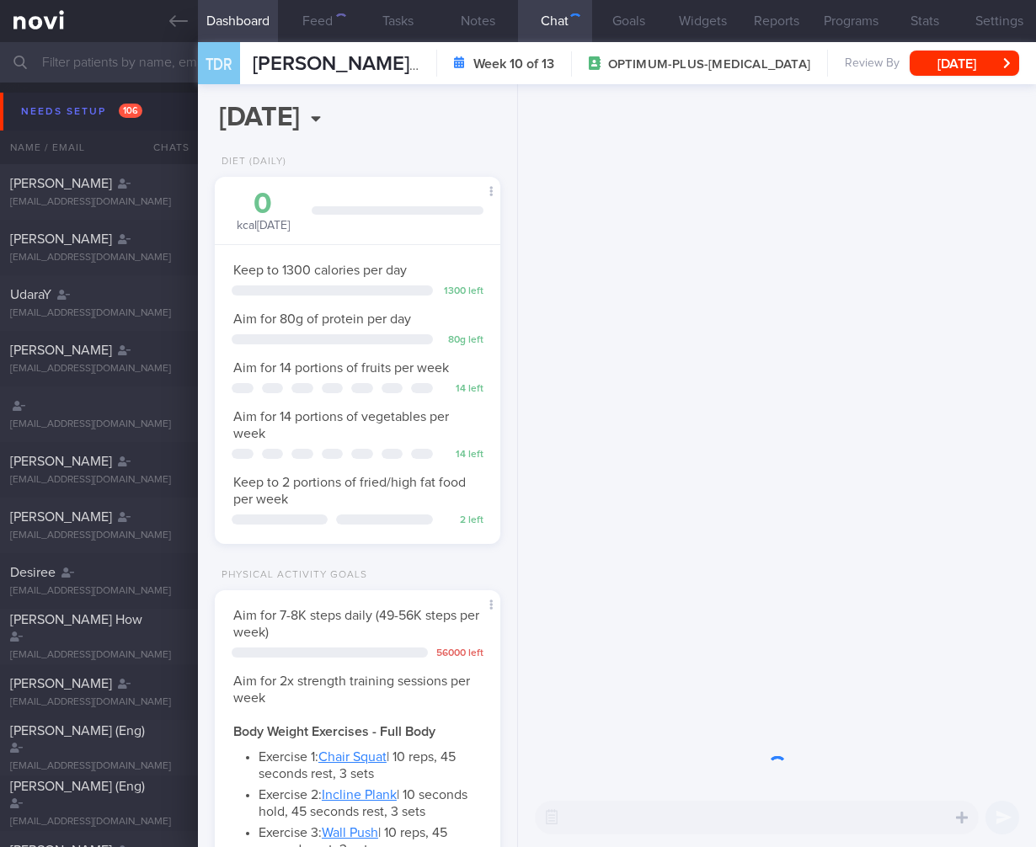
scroll to position [146, 243]
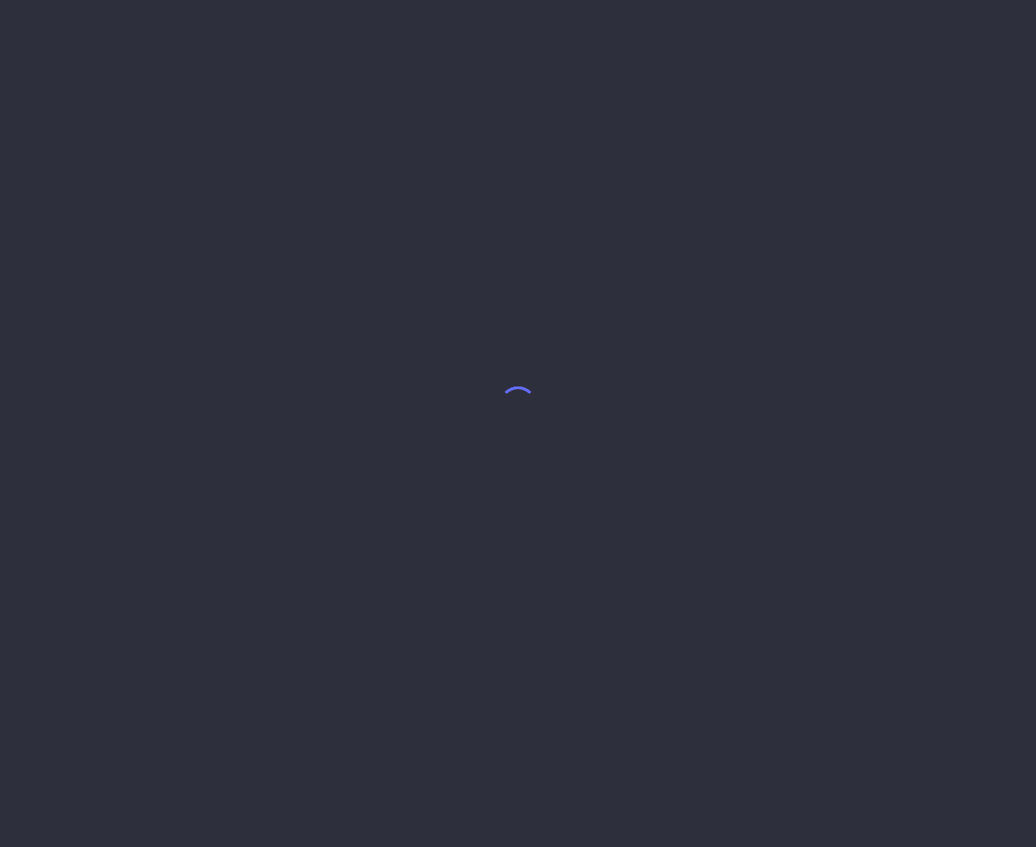
select select "4"
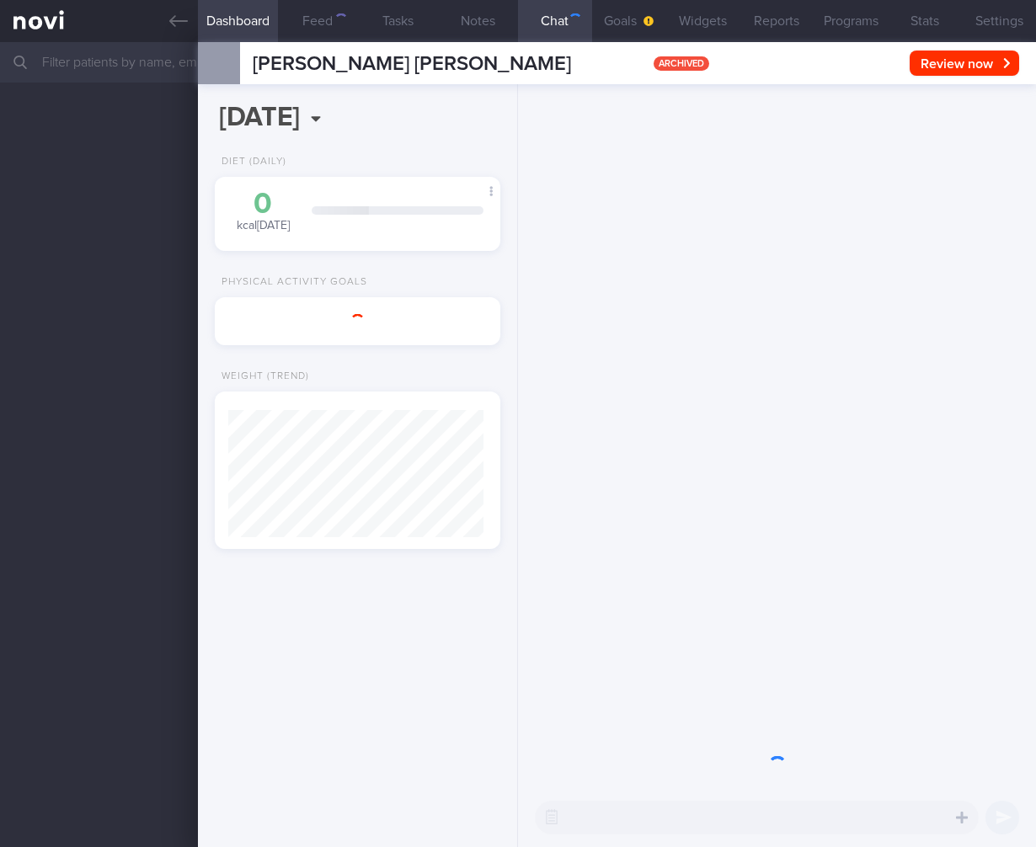
select select "9"
